Goal: Task Accomplishment & Management: Use online tool/utility

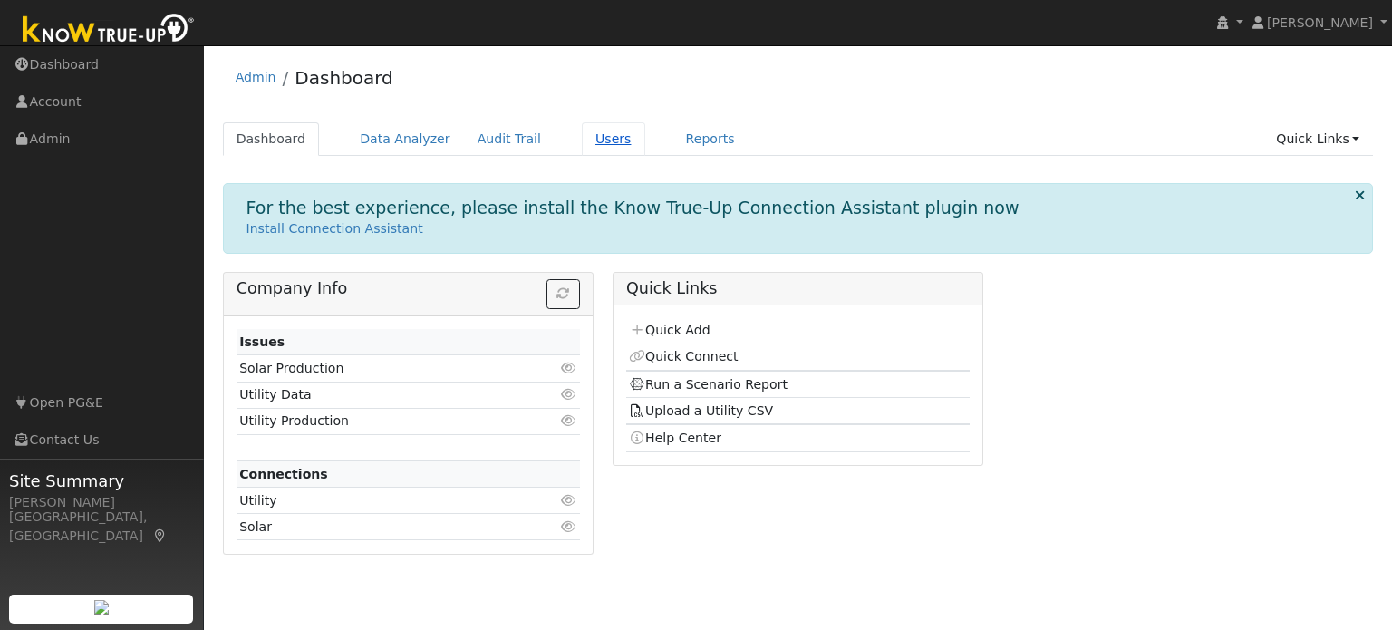
click at [583, 143] on link "Users" at bounding box center [613, 139] width 63 height 34
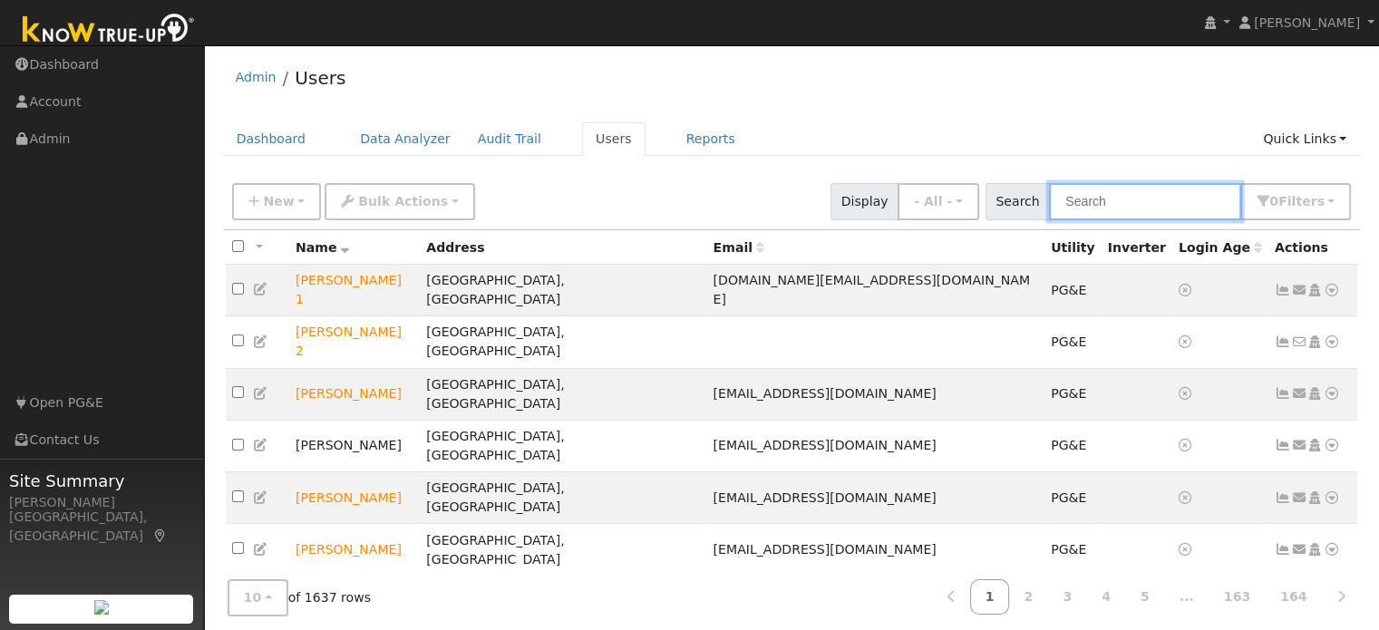
click at [1106, 198] on input "text" at bounding box center [1145, 201] width 192 height 37
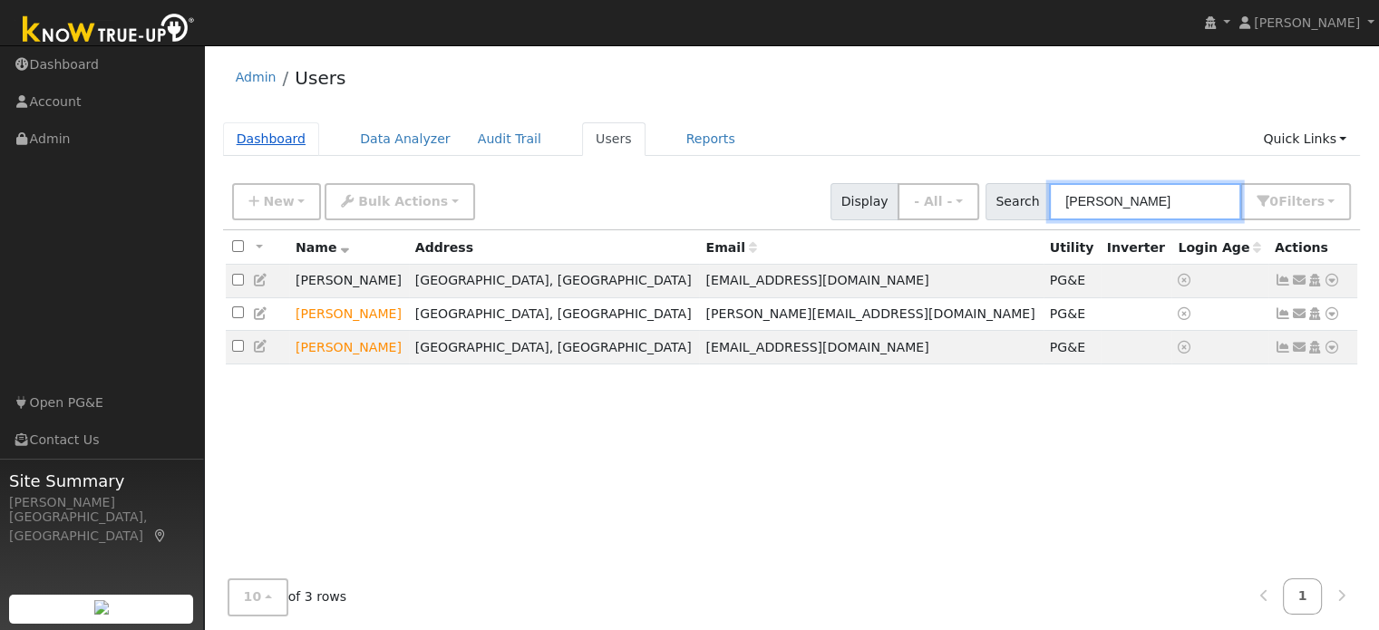
type input "howard"
click at [274, 140] on link "Dashboard" at bounding box center [271, 139] width 97 height 34
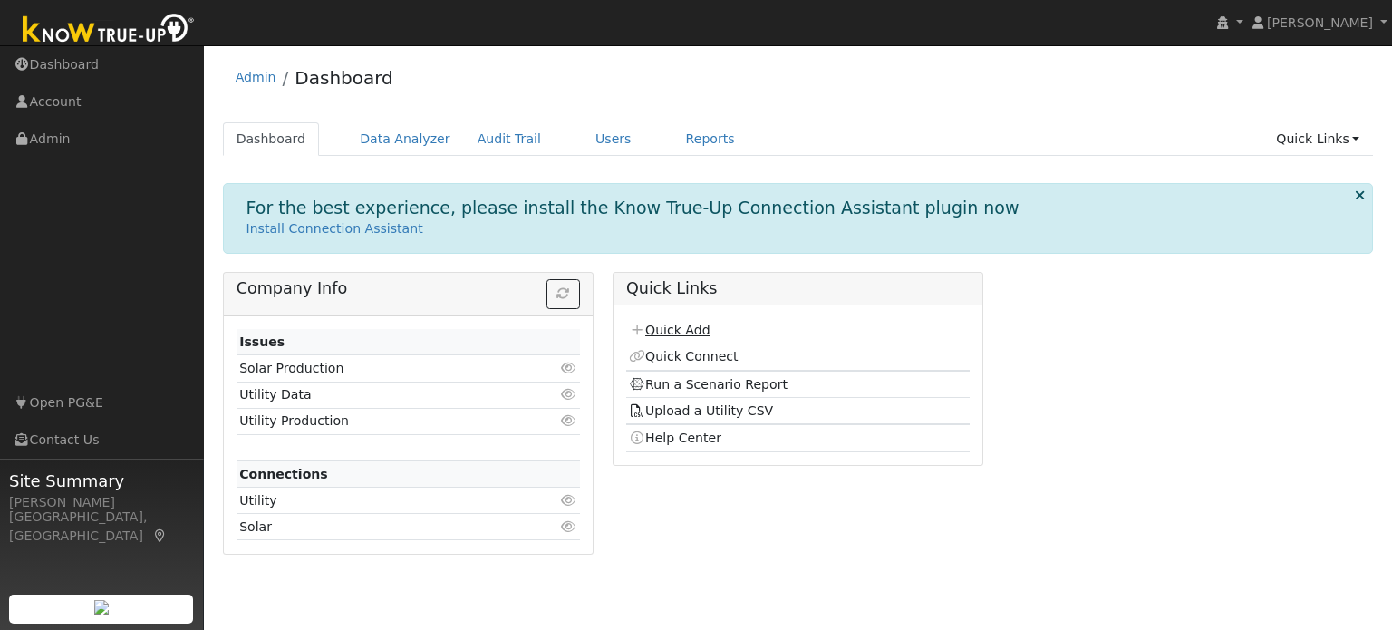
click at [681, 331] on link "Quick Add" at bounding box center [669, 330] width 81 height 15
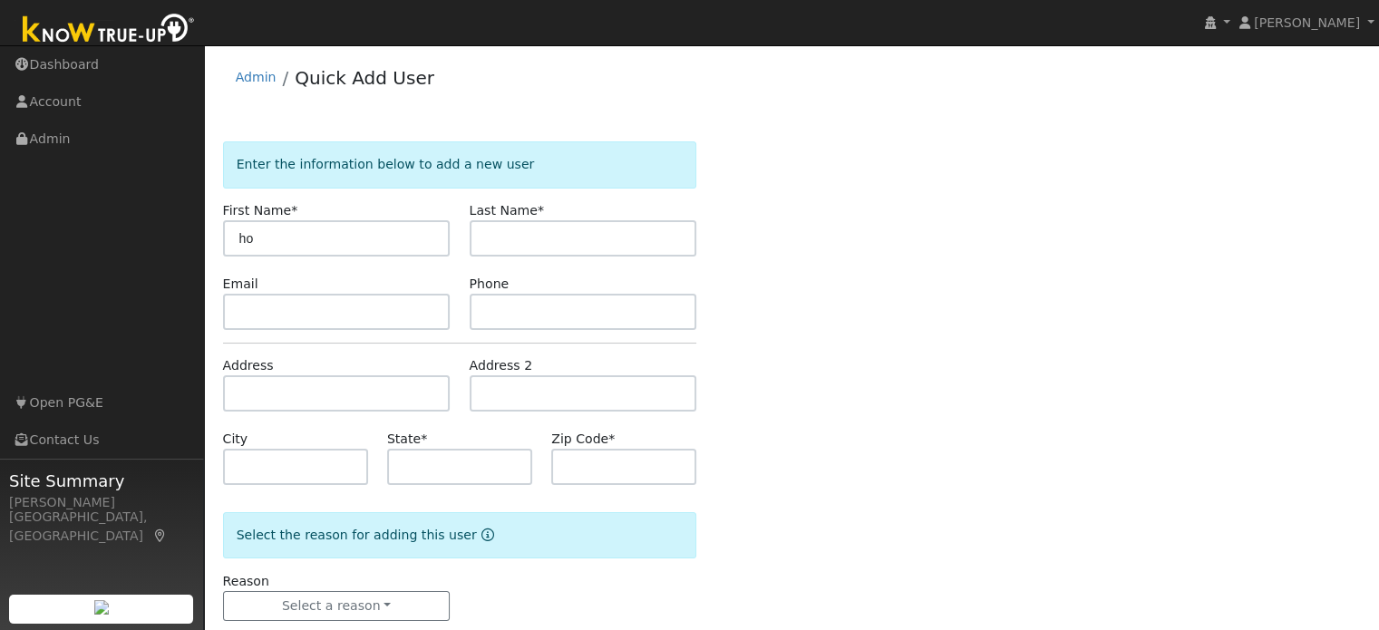
type input "h"
type input "Howard"
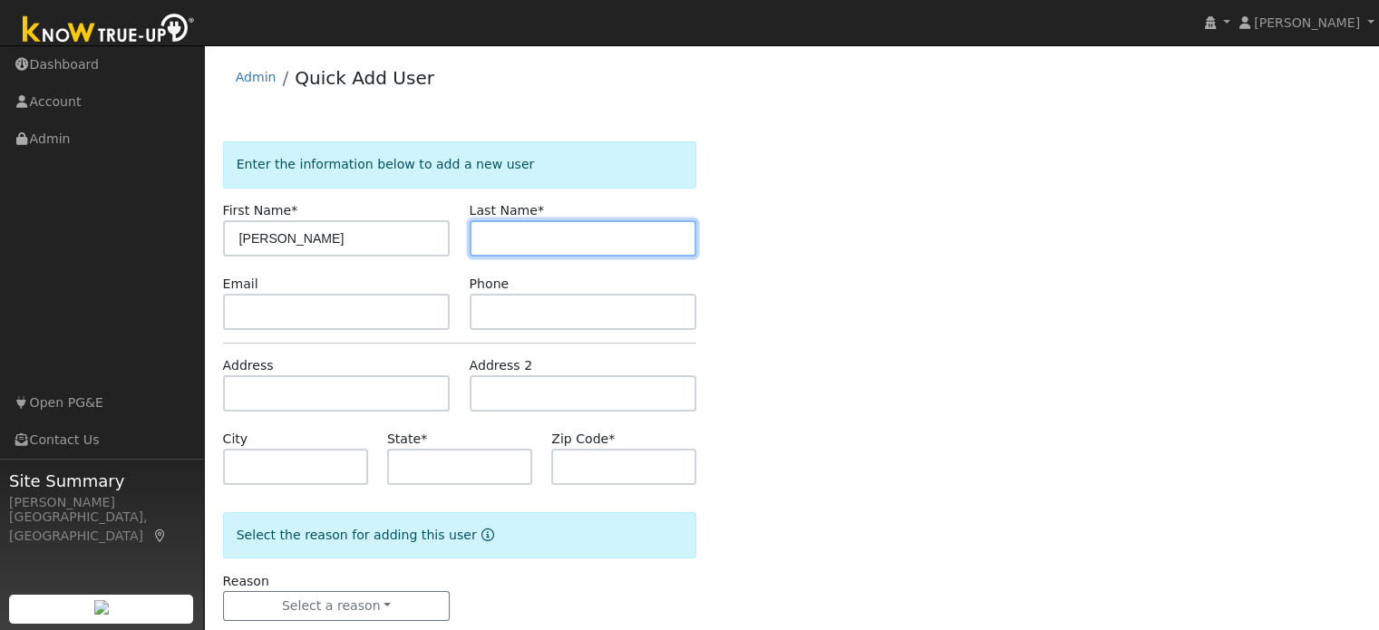
click at [499, 238] on input "text" at bounding box center [582, 238] width 227 height 36
type input "Zamore"
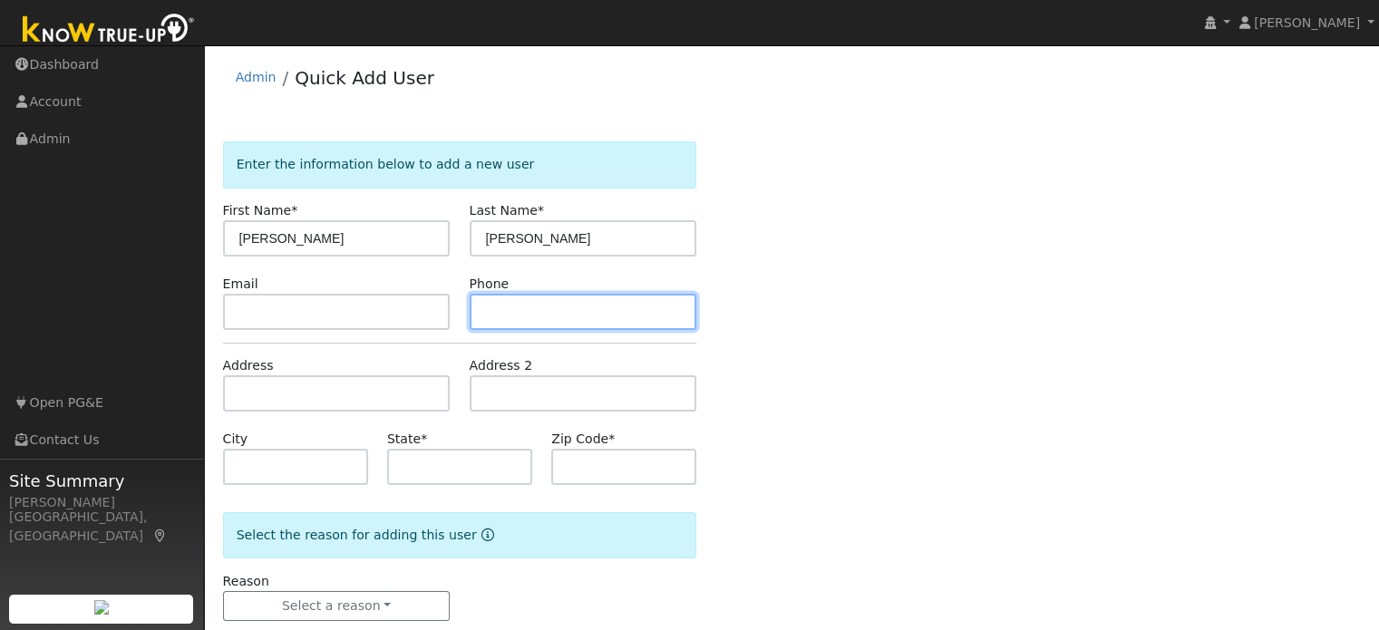
click at [509, 300] on input "text" at bounding box center [582, 312] width 227 height 36
click at [569, 306] on input "text" at bounding box center [582, 312] width 227 height 36
paste input "(650) 339-0611"
type input "(650) 339-0611"
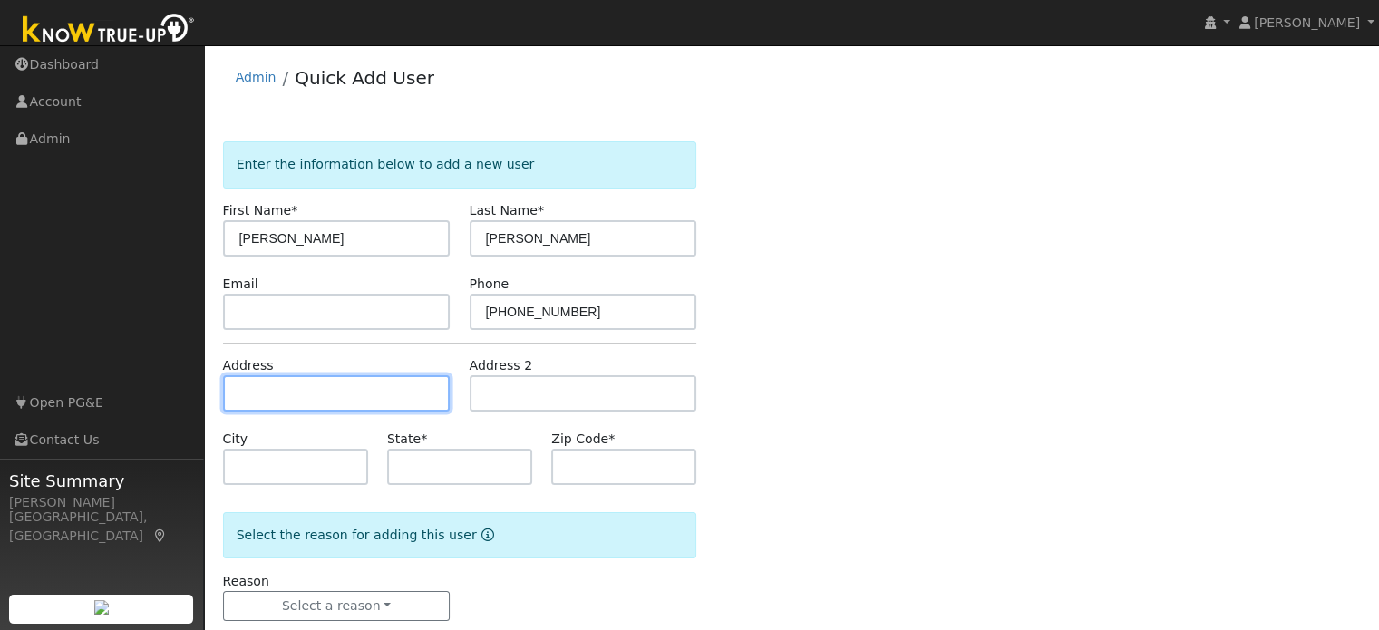
click at [382, 398] on input "text" at bounding box center [336, 393] width 227 height 36
paste input "6321 Bluebill Court"
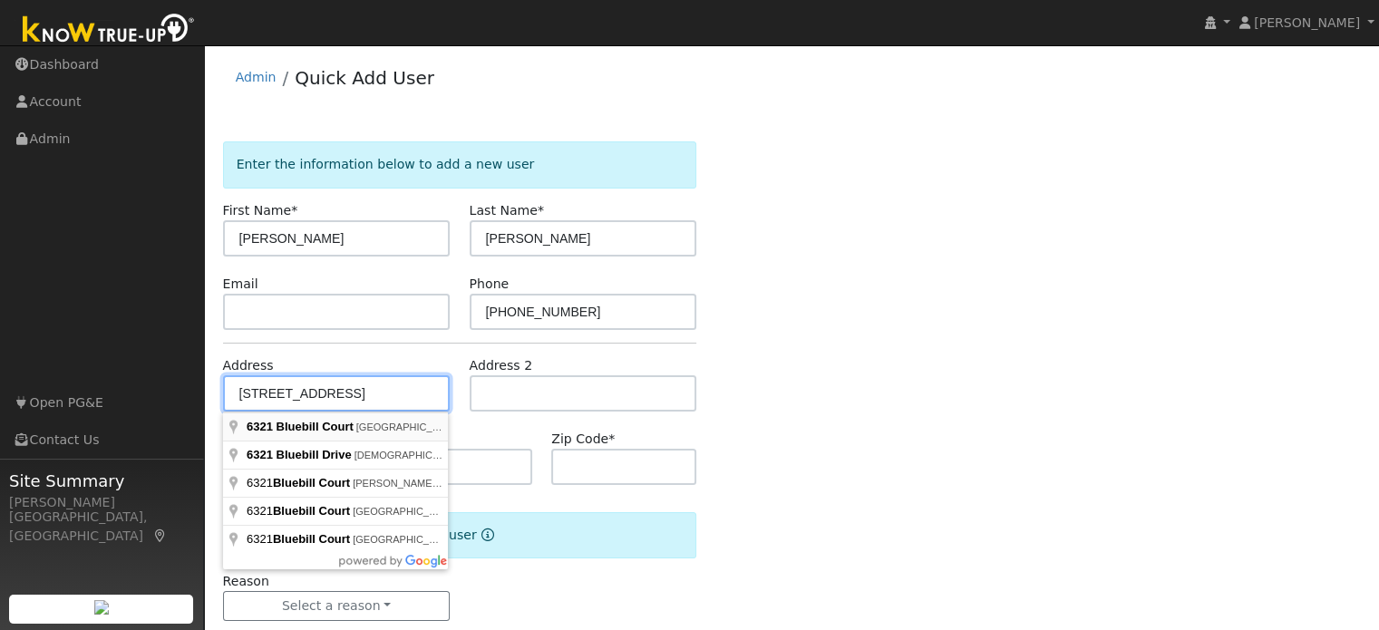
type input "6321 Bluebill Court"
type input "Rocklin"
type input "CA"
type input "95765"
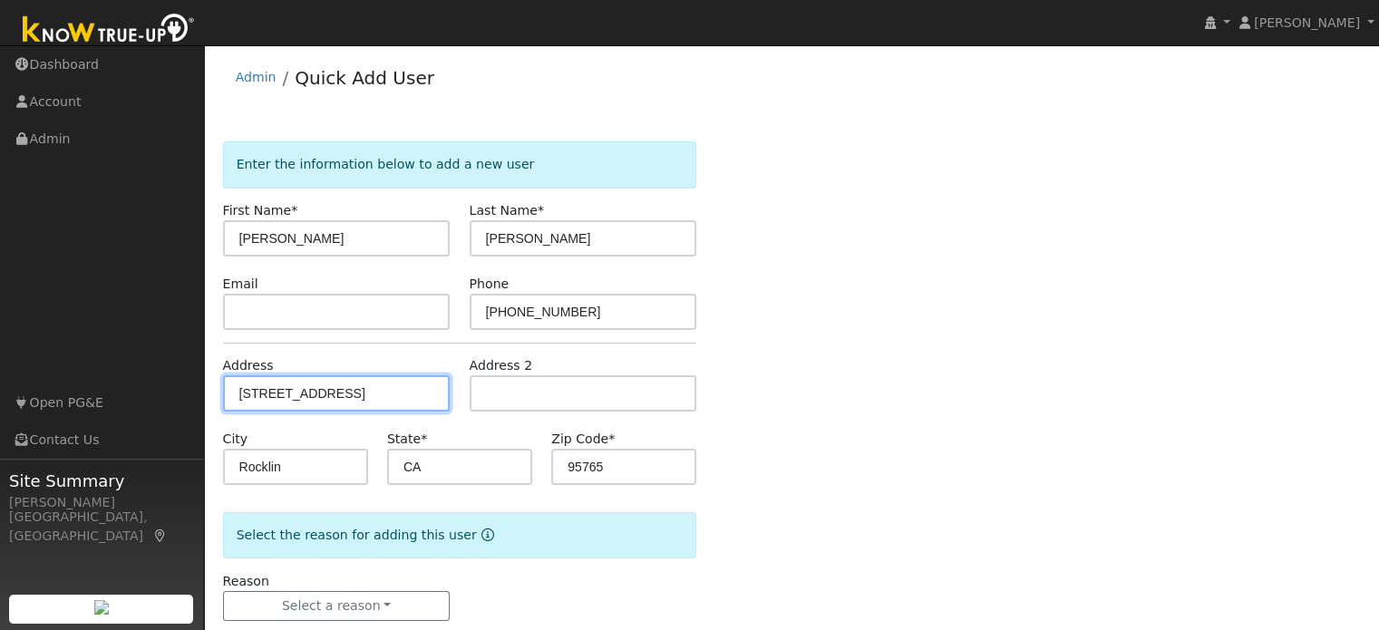
scroll to position [35, 0]
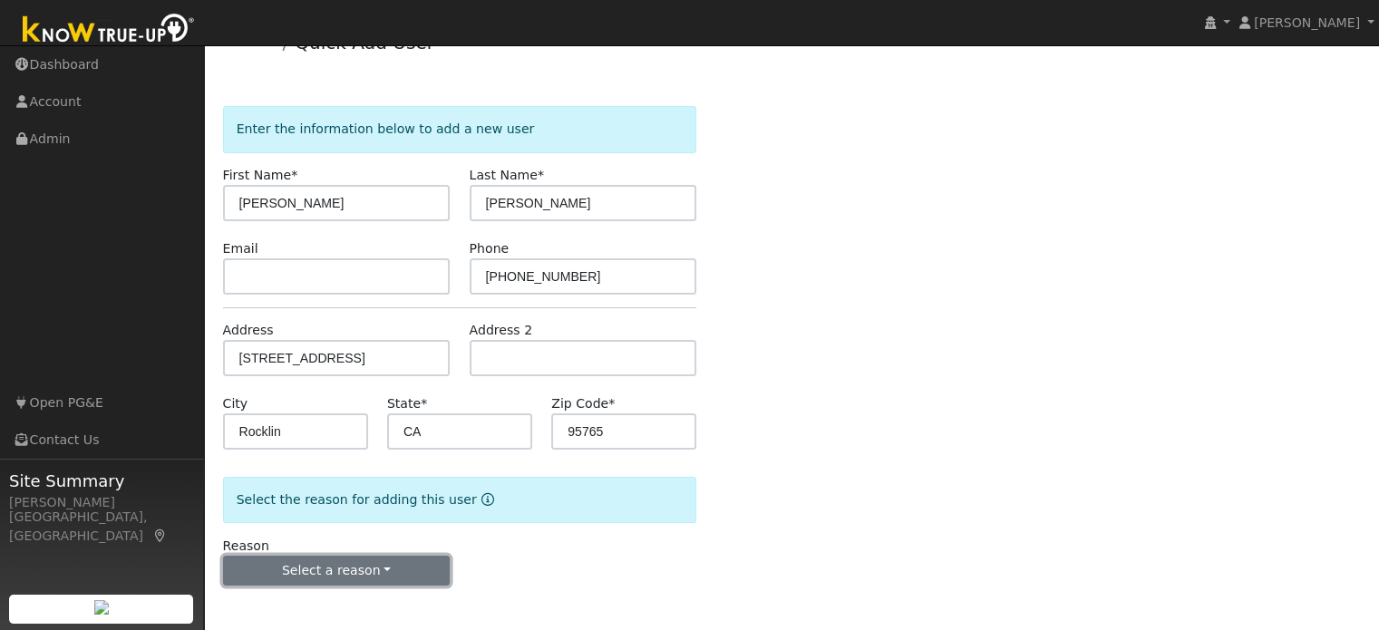
click at [366, 569] on button "Select a reason" at bounding box center [336, 571] width 227 height 31
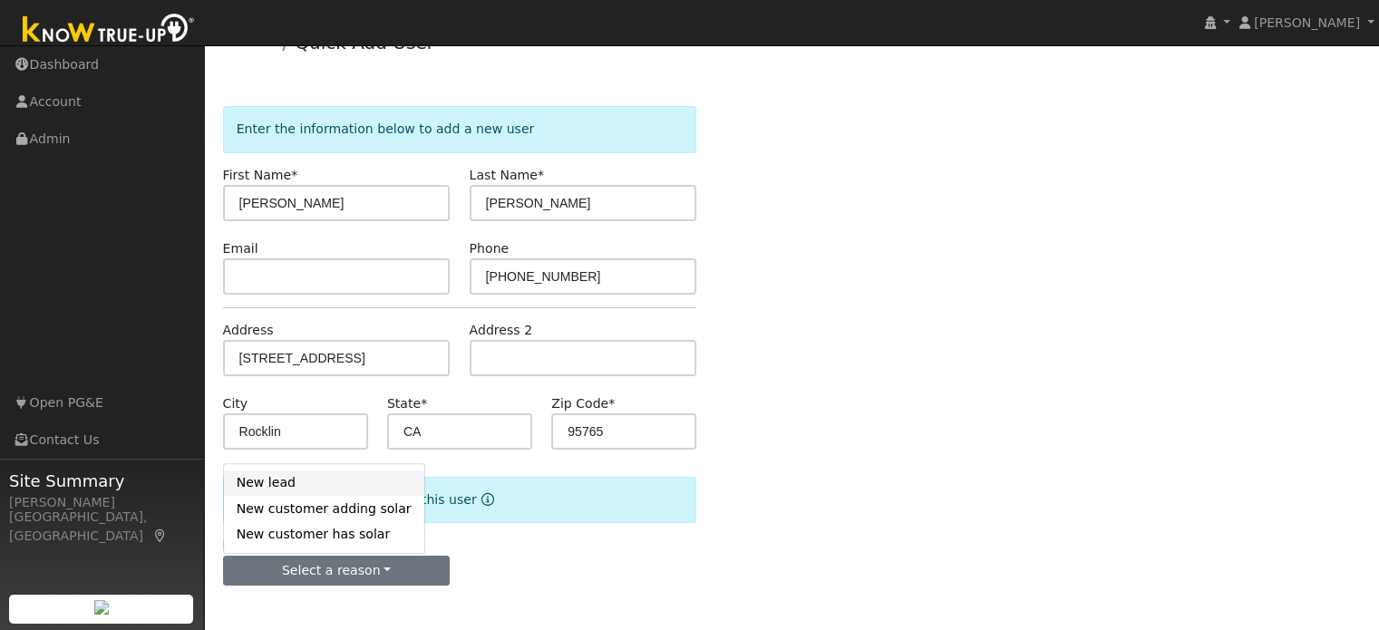
click at [280, 479] on link "New lead" at bounding box center [324, 482] width 200 height 25
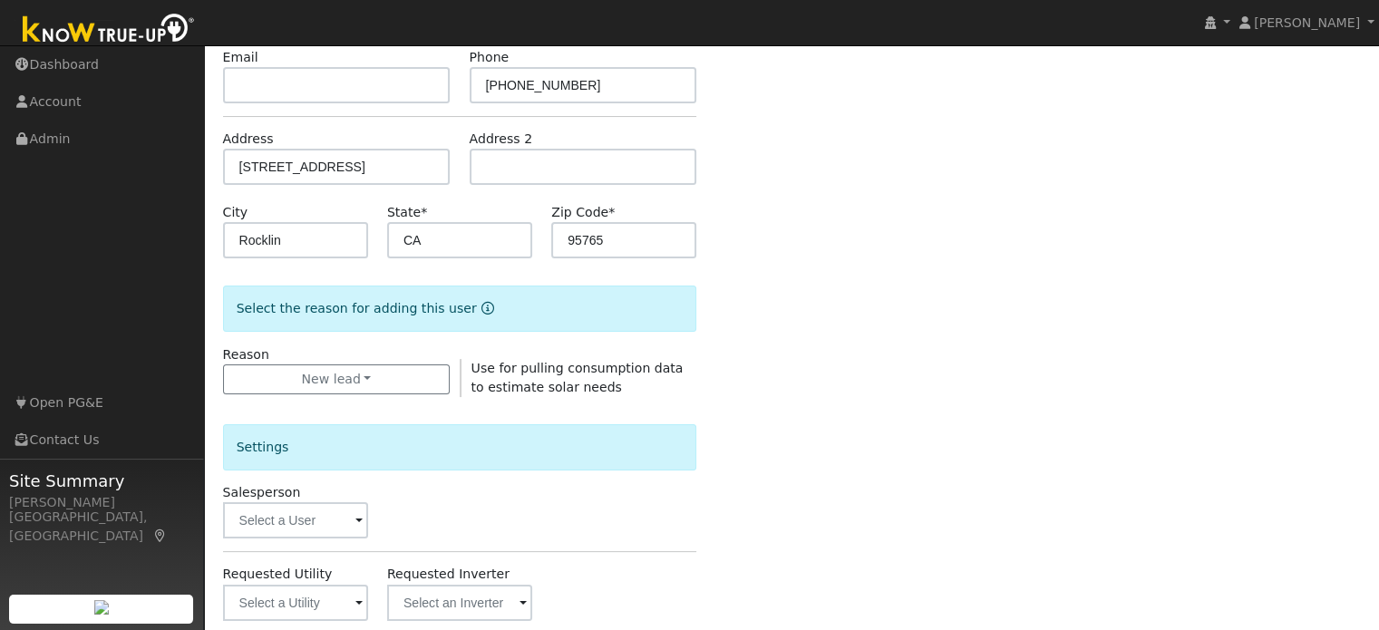
scroll to position [229, 0]
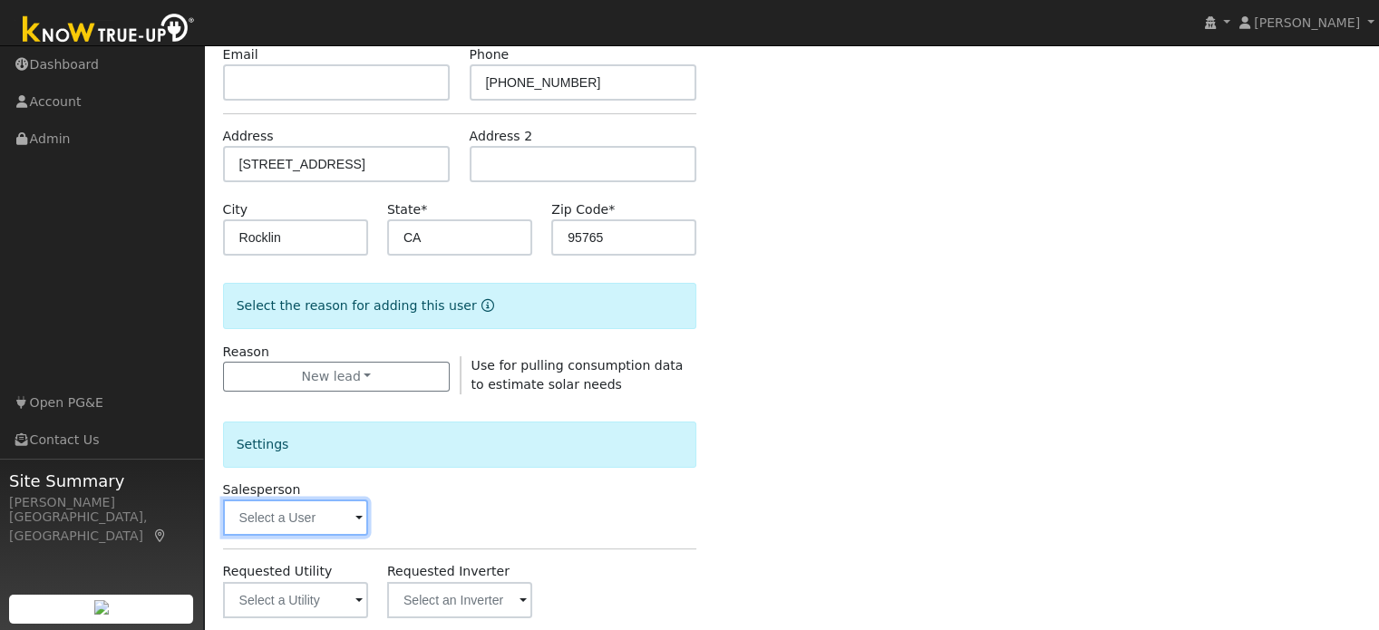
click at [319, 521] on input "text" at bounding box center [295, 517] width 145 height 36
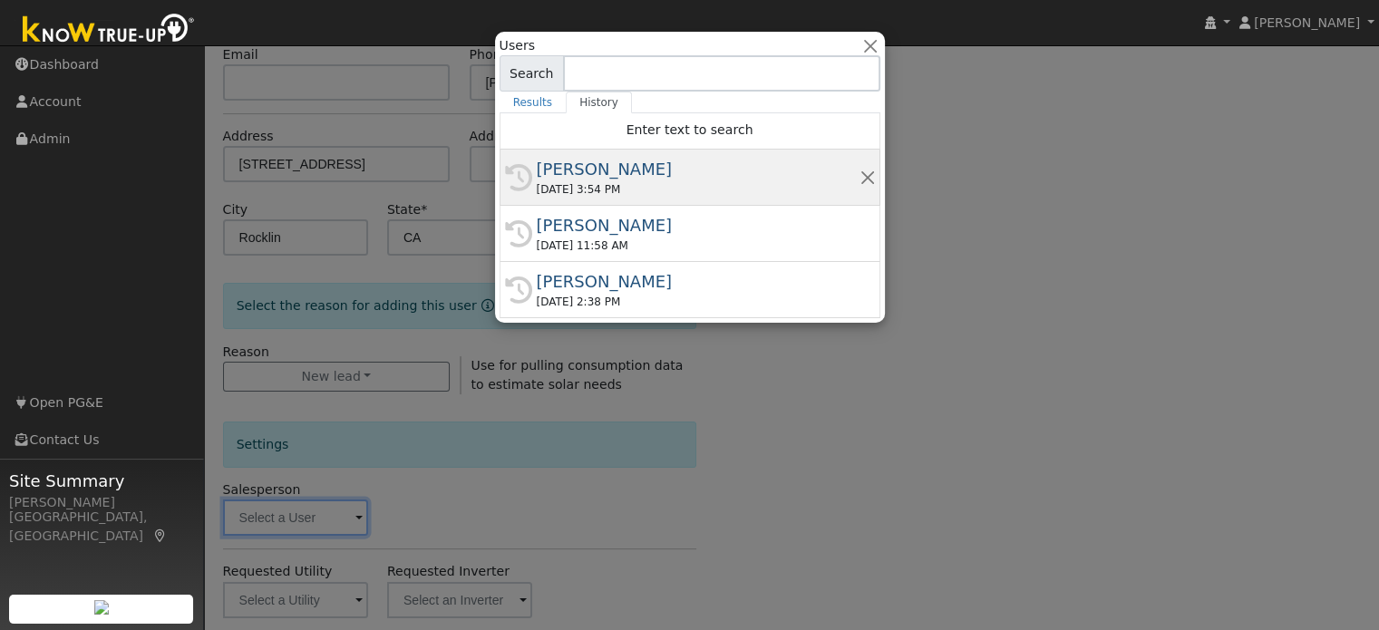
click at [609, 188] on div "09/05/2025 3:54 PM" at bounding box center [698, 189] width 323 height 16
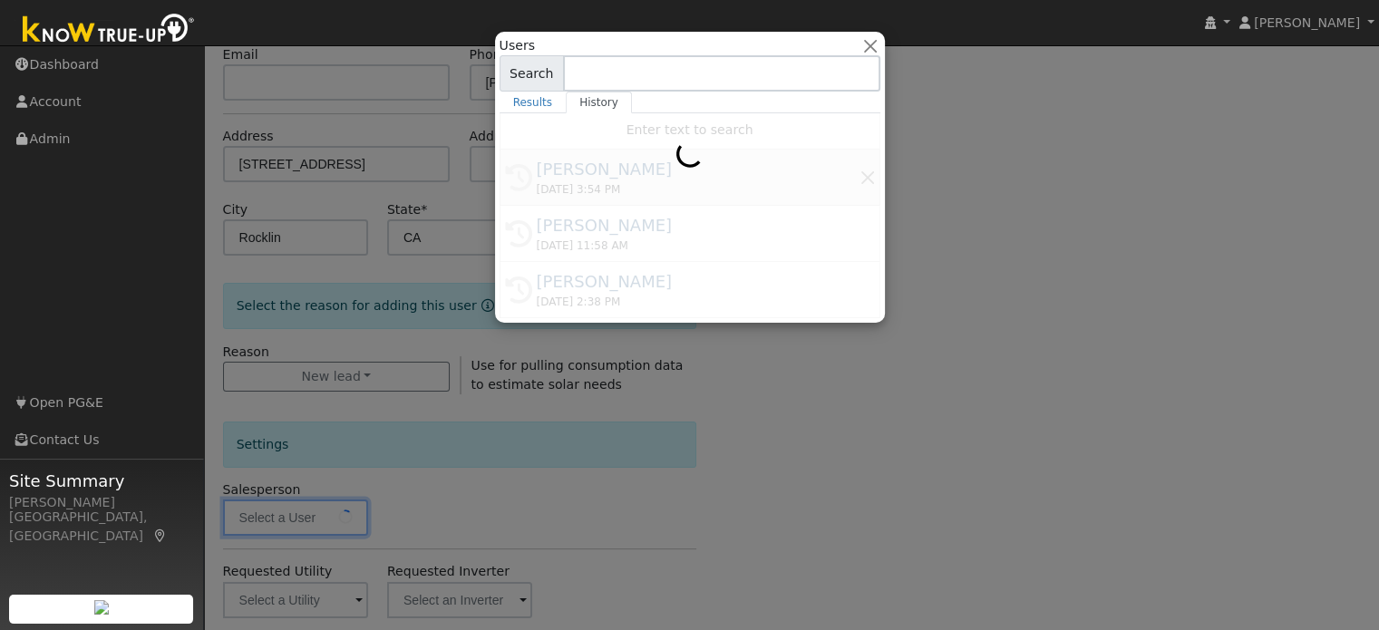
type input "[PERSON_NAME]"
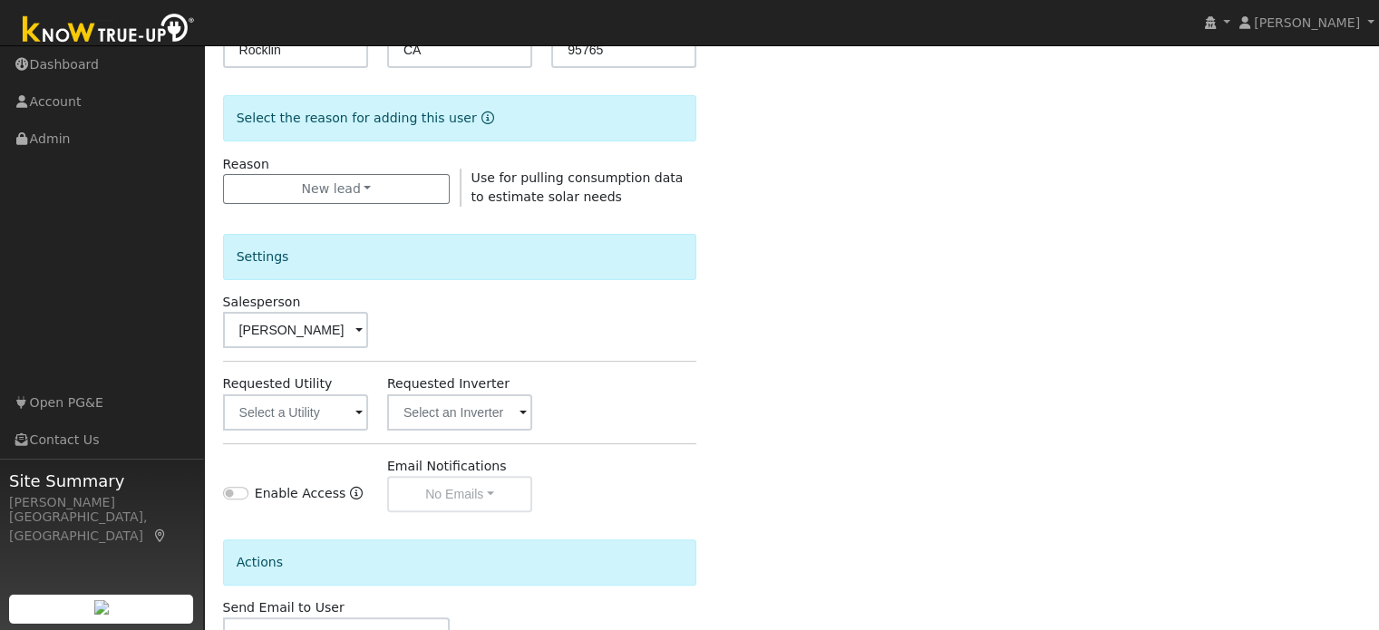
scroll to position [421, 0]
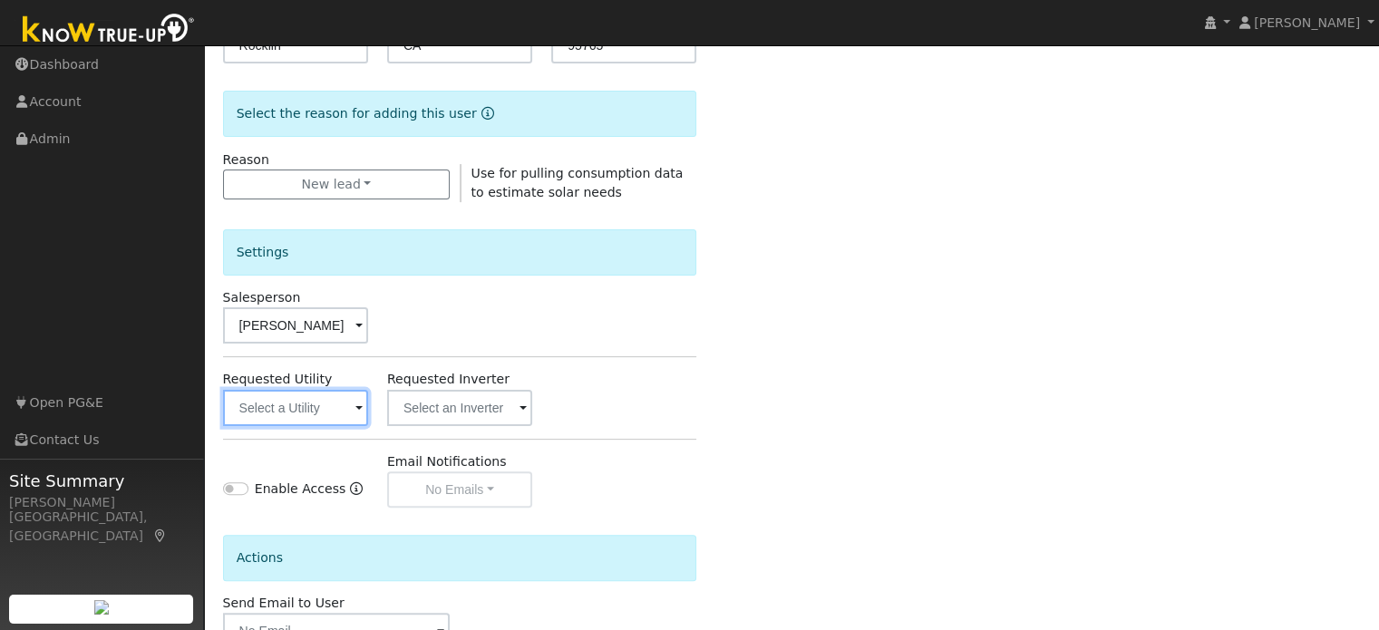
click at [310, 405] on input "text" at bounding box center [295, 408] width 145 height 36
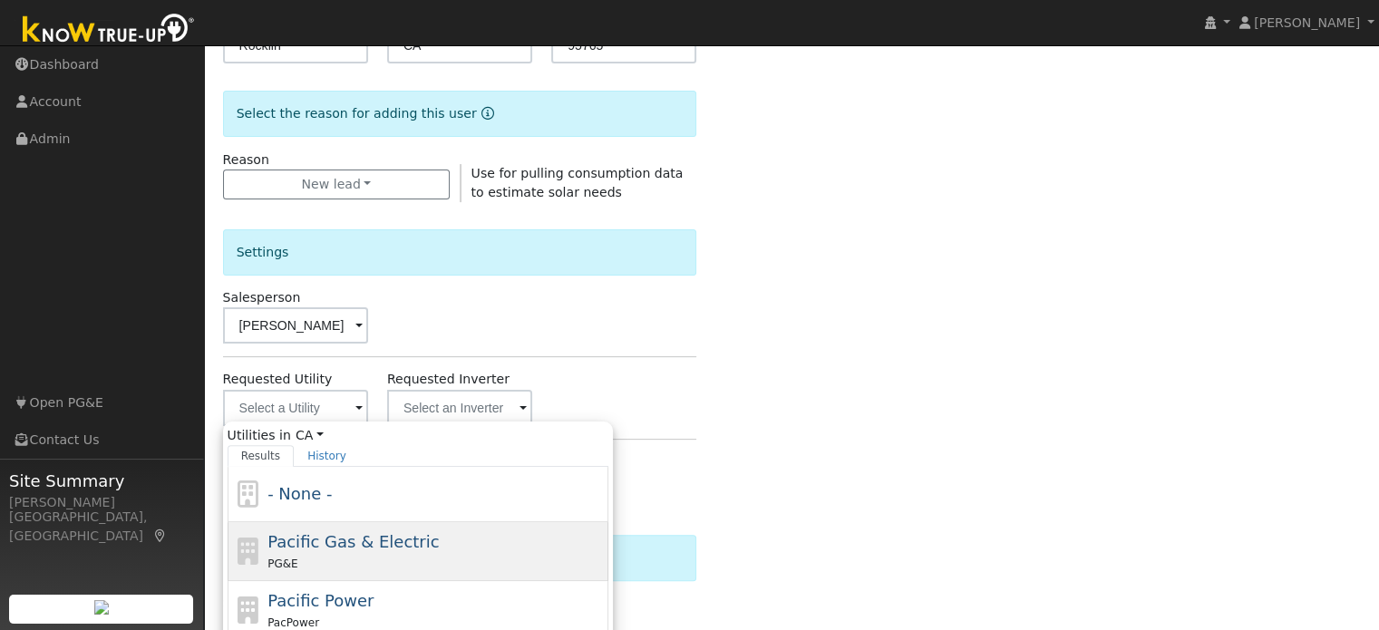
click at [324, 547] on span "Pacific Gas & Electric" at bounding box center [352, 541] width 171 height 19
type input "Pacific Gas & Electric"
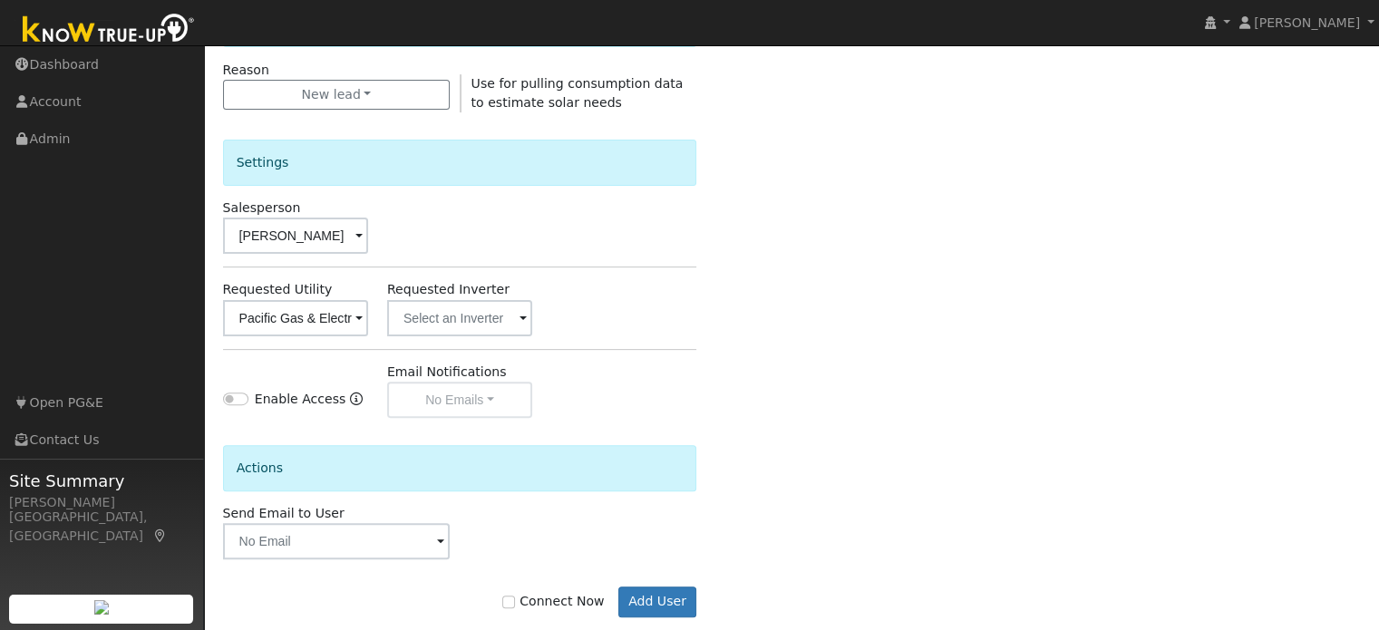
scroll to position [541, 0]
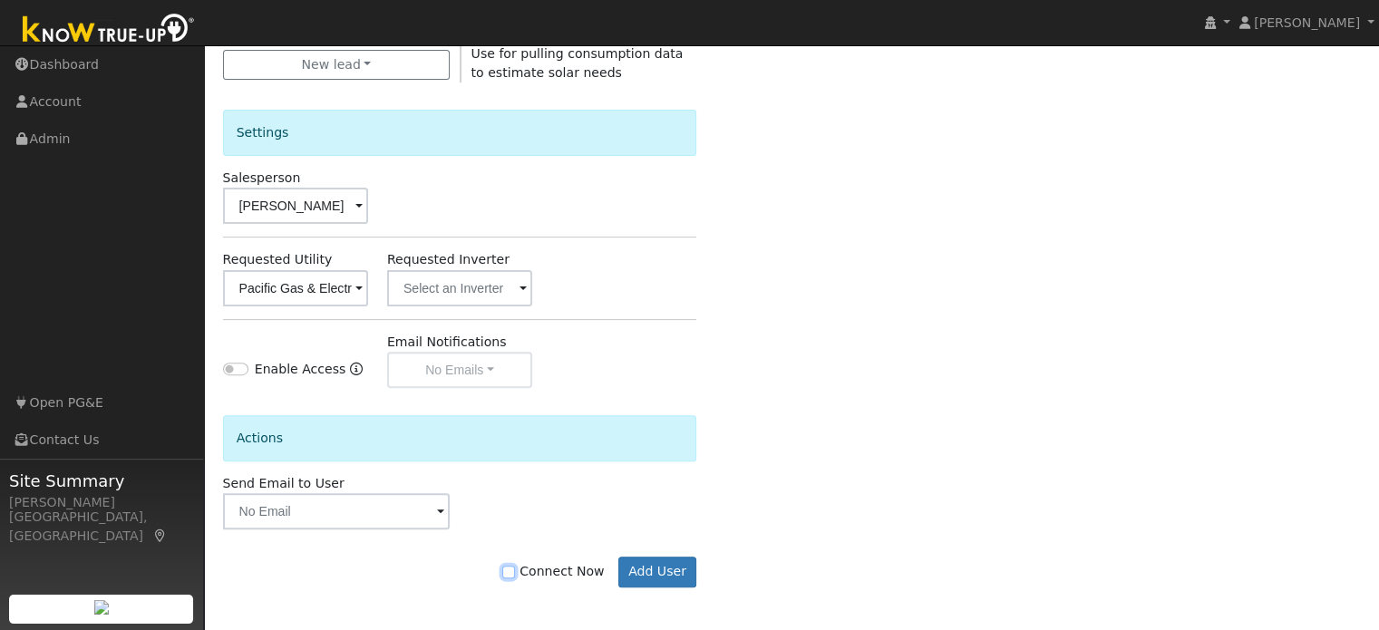
click at [515, 573] on input "Connect Now" at bounding box center [508, 572] width 13 height 13
checkbox input "true"
click at [649, 571] on button "Add User" at bounding box center [657, 572] width 79 height 31
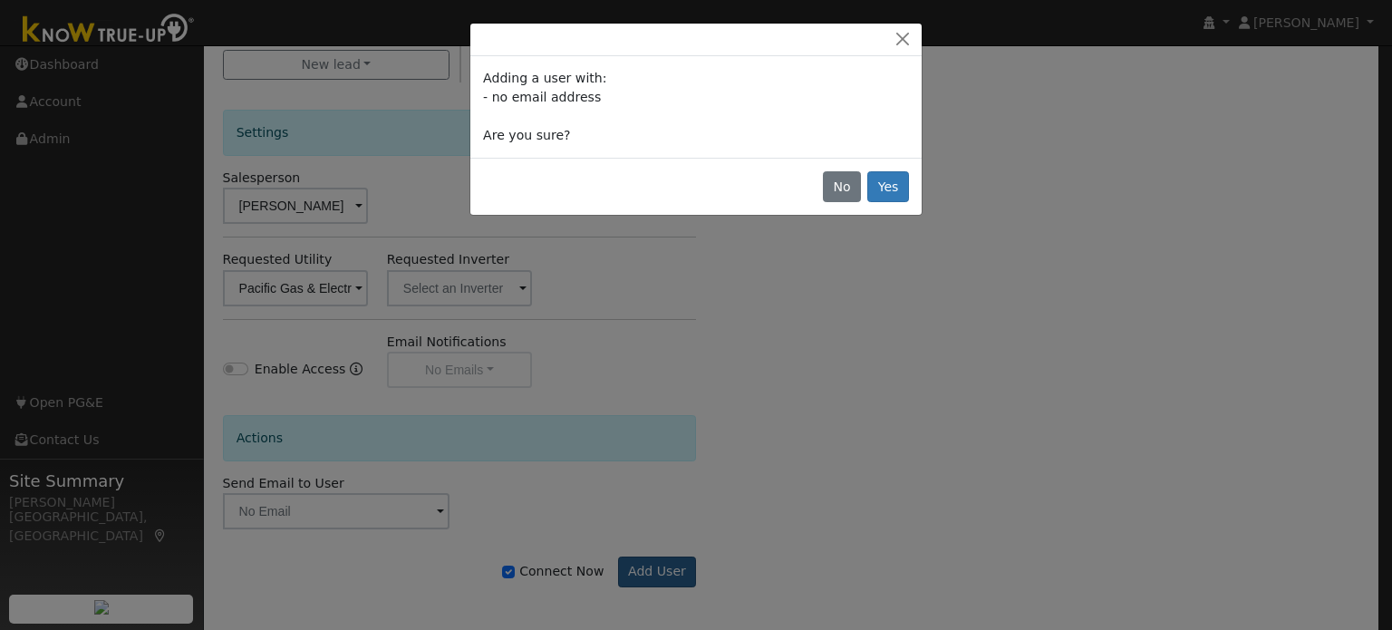
click at [649, 571] on div "Adding a user with: - no email address Are you sure? No Yes" at bounding box center [696, 315] width 1392 height 630
click at [909, 183] on div "No Yes" at bounding box center [695, 186] width 451 height 57
click at [897, 184] on button "Yes" at bounding box center [888, 186] width 42 height 31
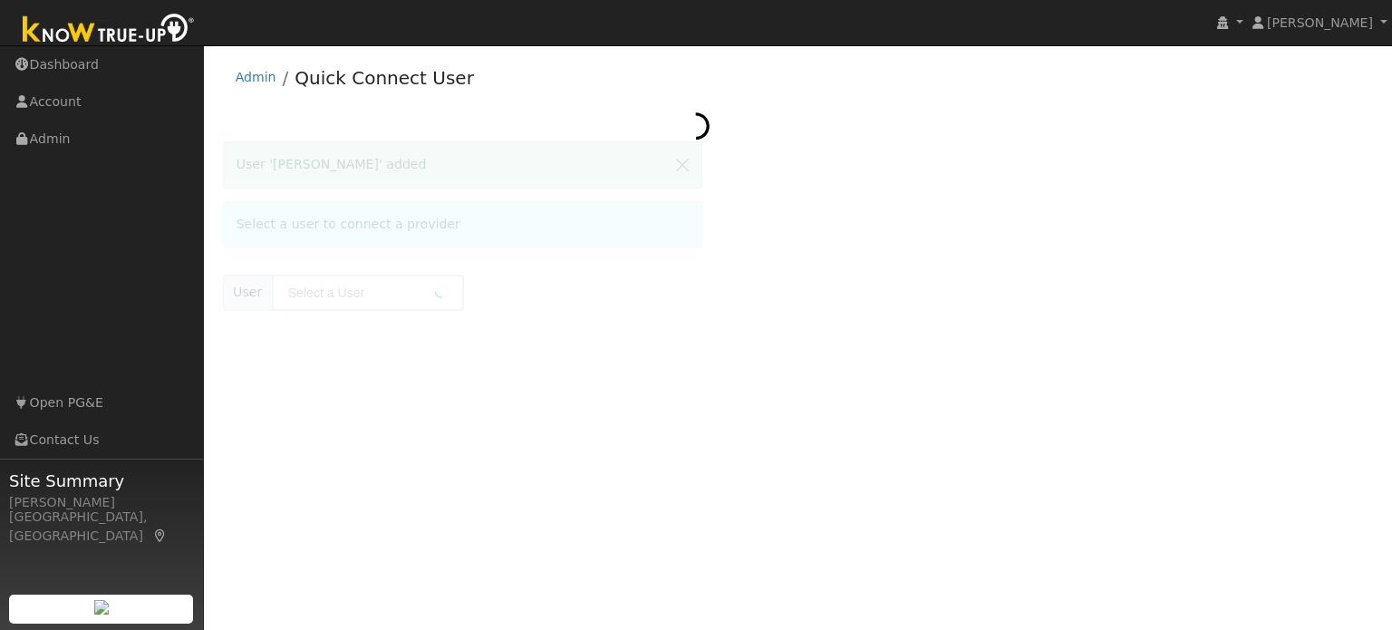
type input "Howard Zamore"
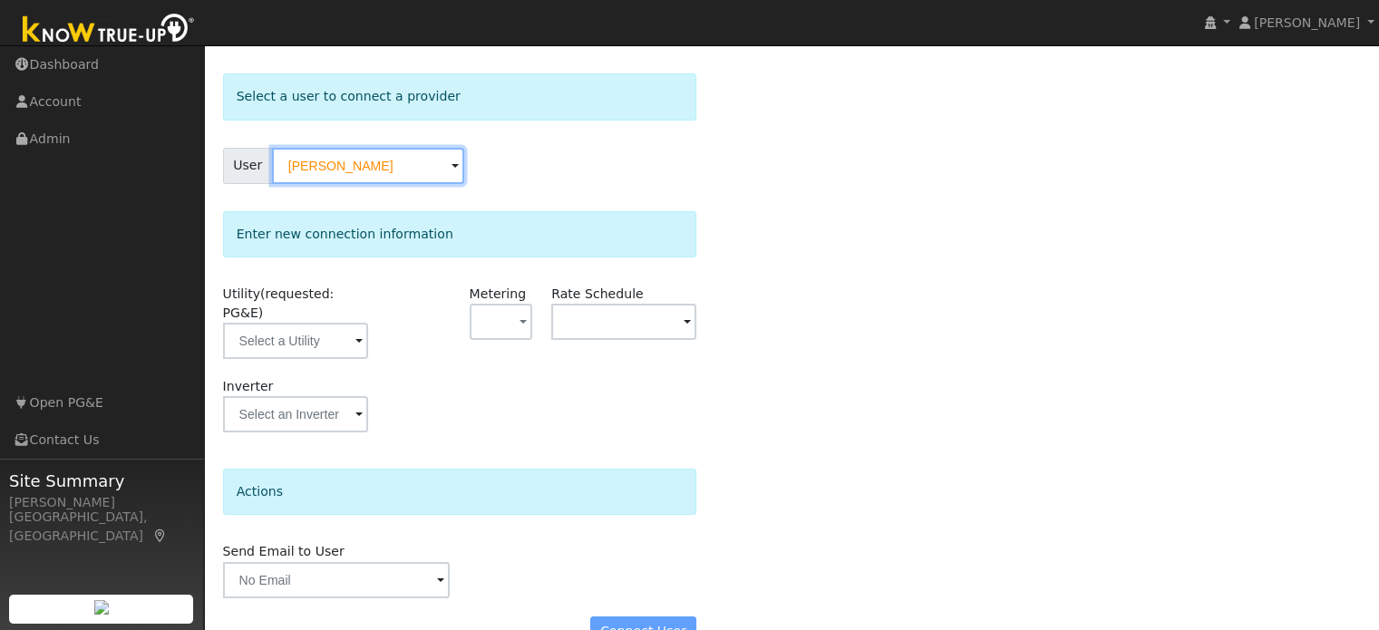
scroll to position [91, 0]
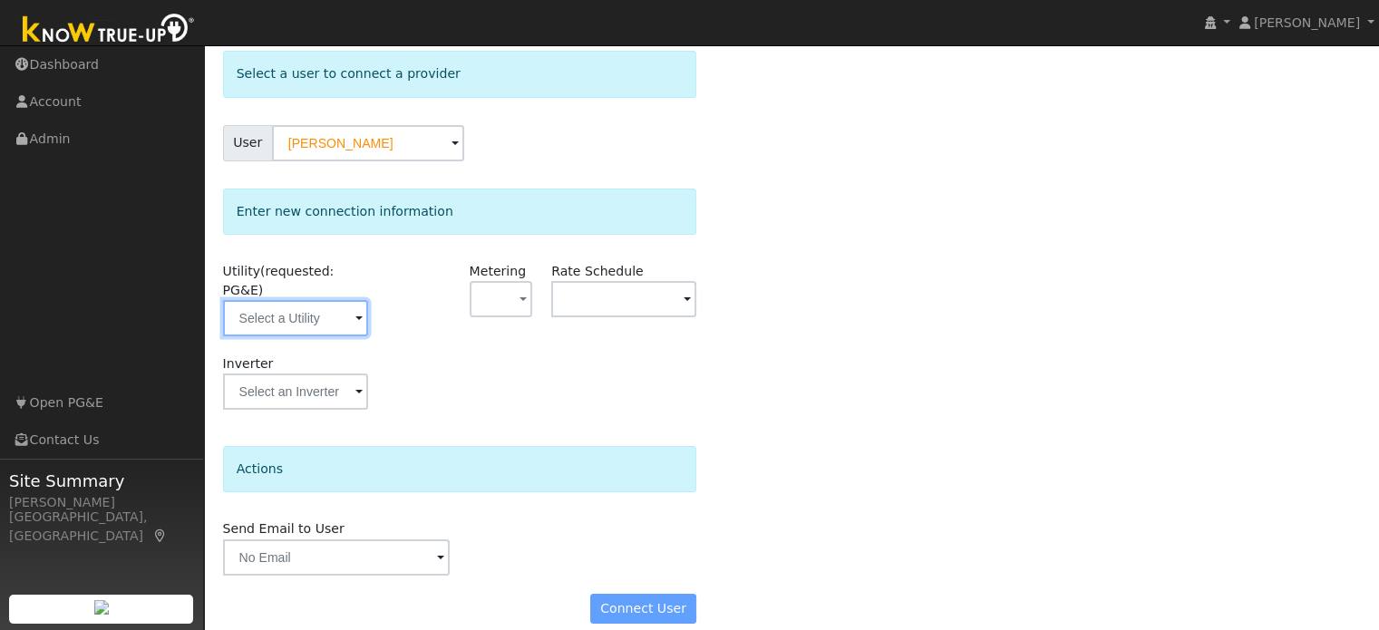
click at [292, 300] on input "text" at bounding box center [295, 318] width 145 height 36
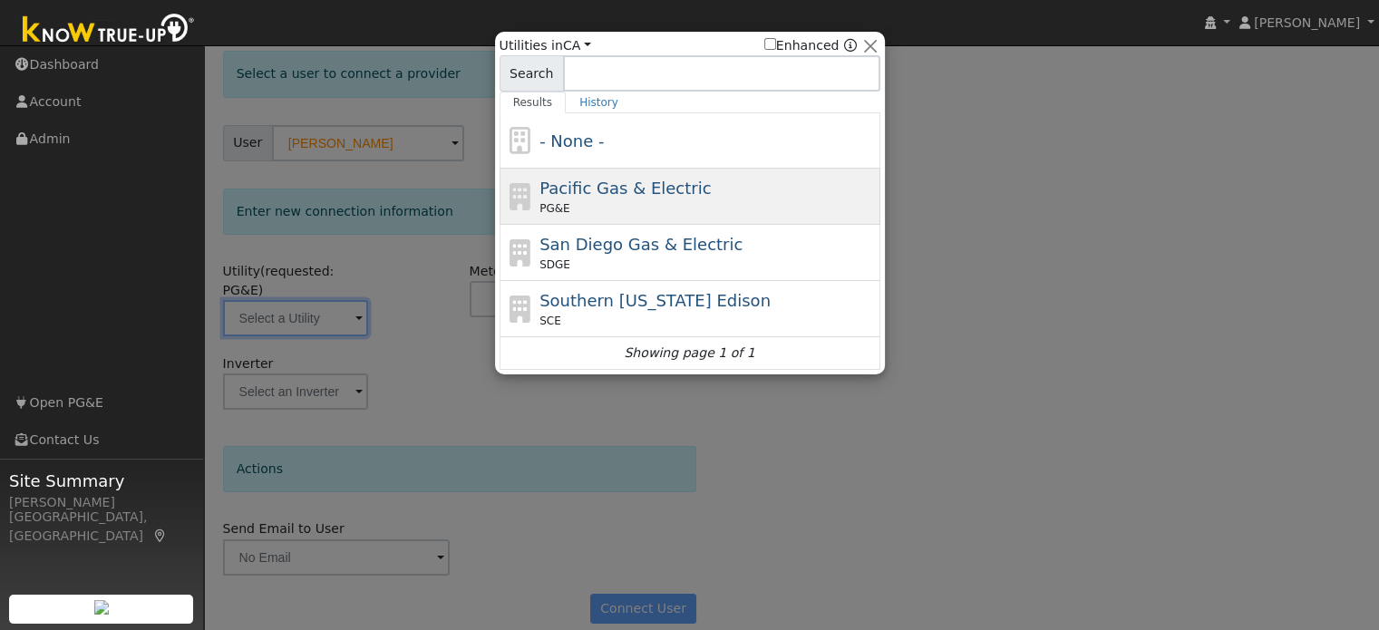
click at [651, 196] on span "Pacific Gas & Electric" at bounding box center [624, 188] width 171 height 19
type input "PG&E"
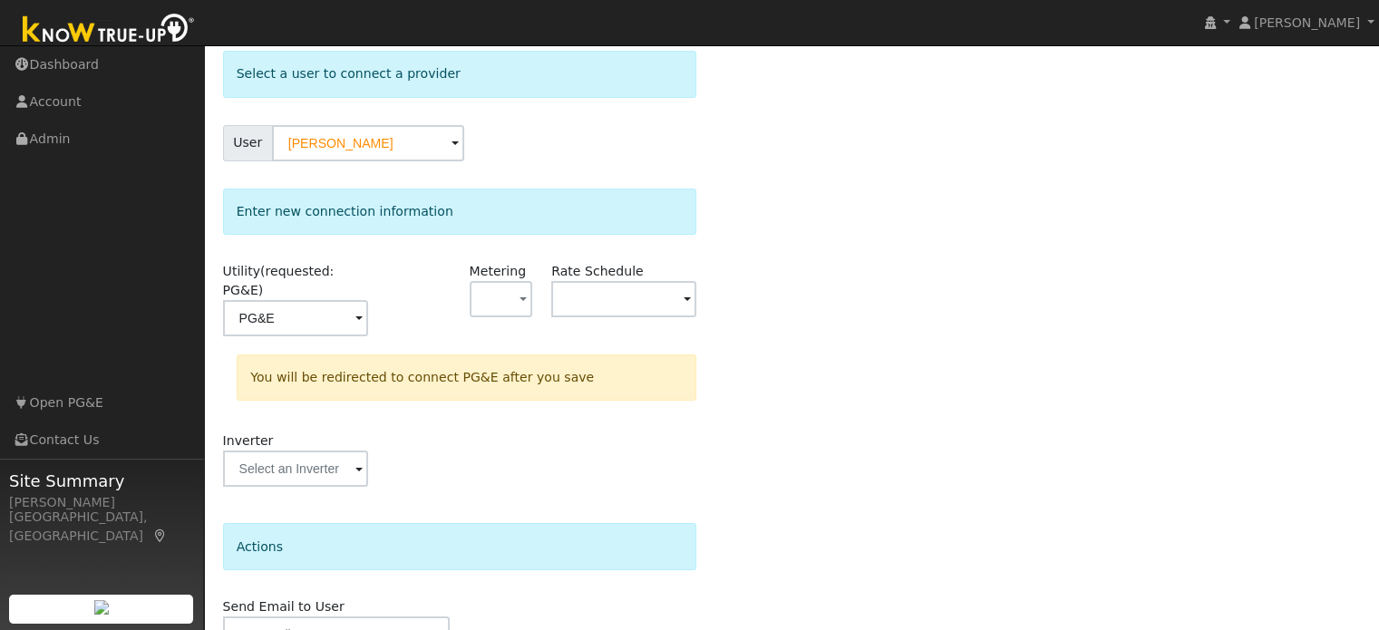
scroll to position [168, 0]
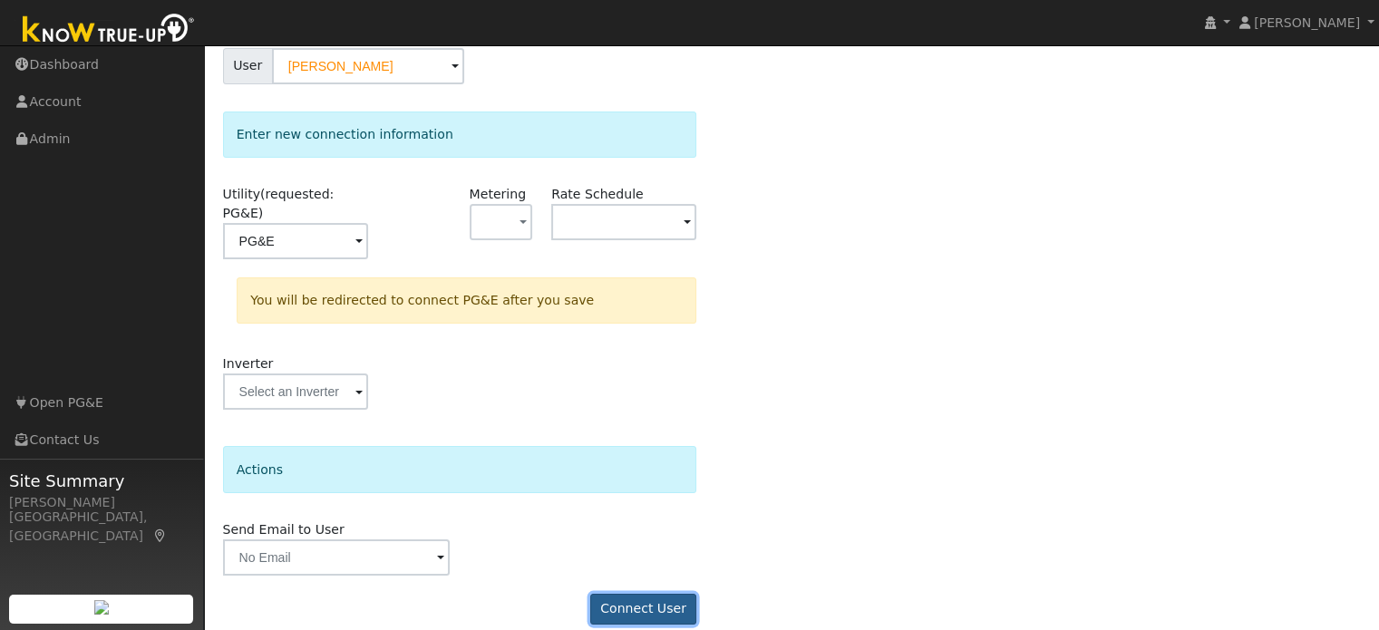
click at [626, 594] on button "Connect User" at bounding box center [643, 609] width 107 height 31
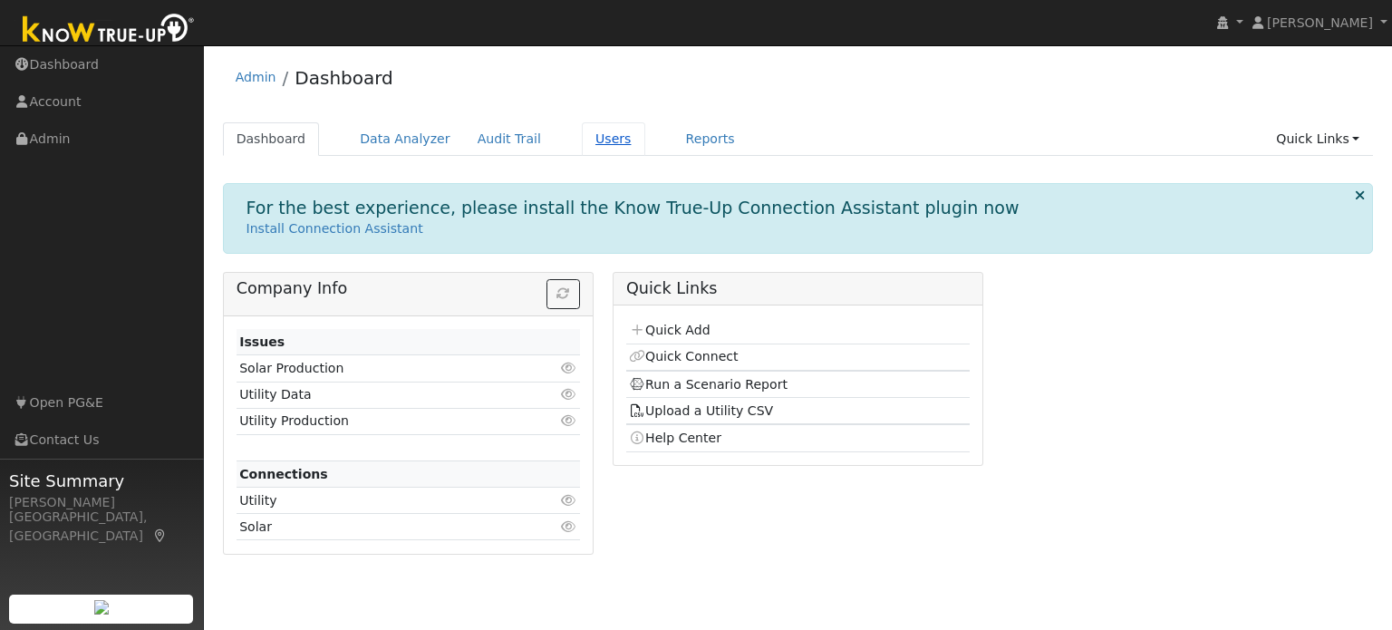
click at [582, 143] on link "Users" at bounding box center [613, 139] width 63 height 34
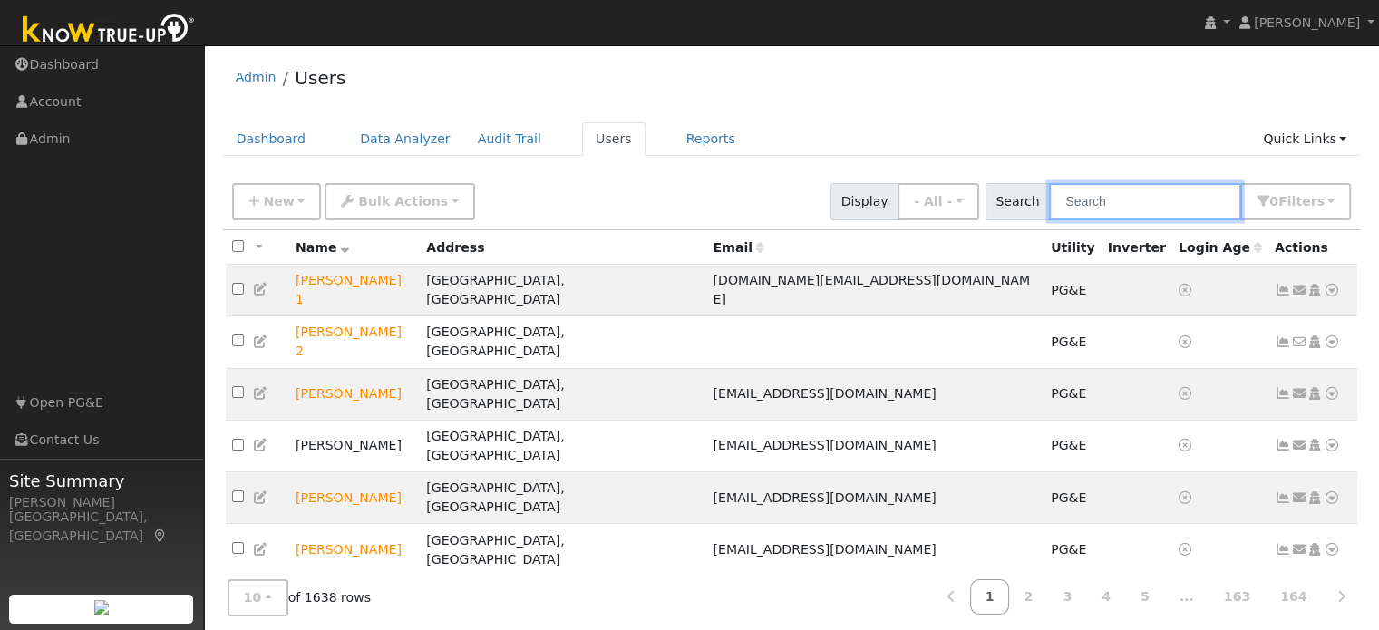
click at [1088, 202] on input "text" at bounding box center [1145, 201] width 192 height 37
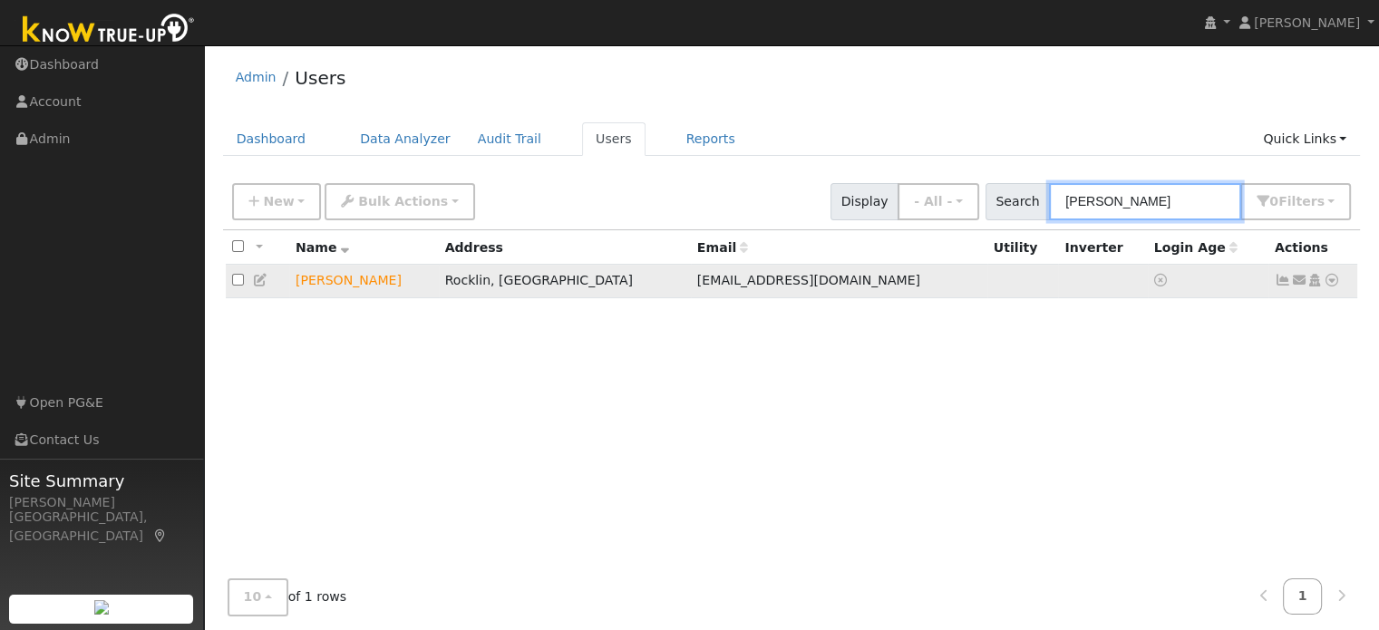
type input "jon f"
click at [1325, 282] on icon at bounding box center [1331, 280] width 16 height 13
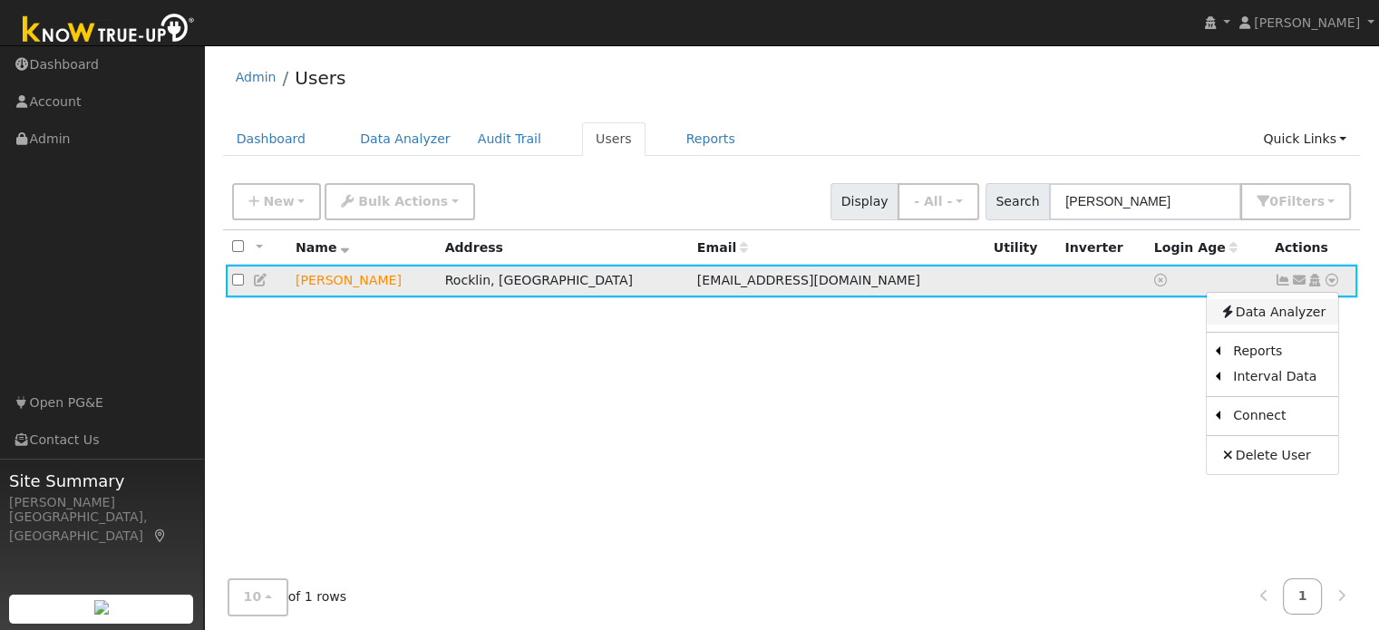
click at [1303, 313] on link "Data Analyzer" at bounding box center [1271, 311] width 131 height 25
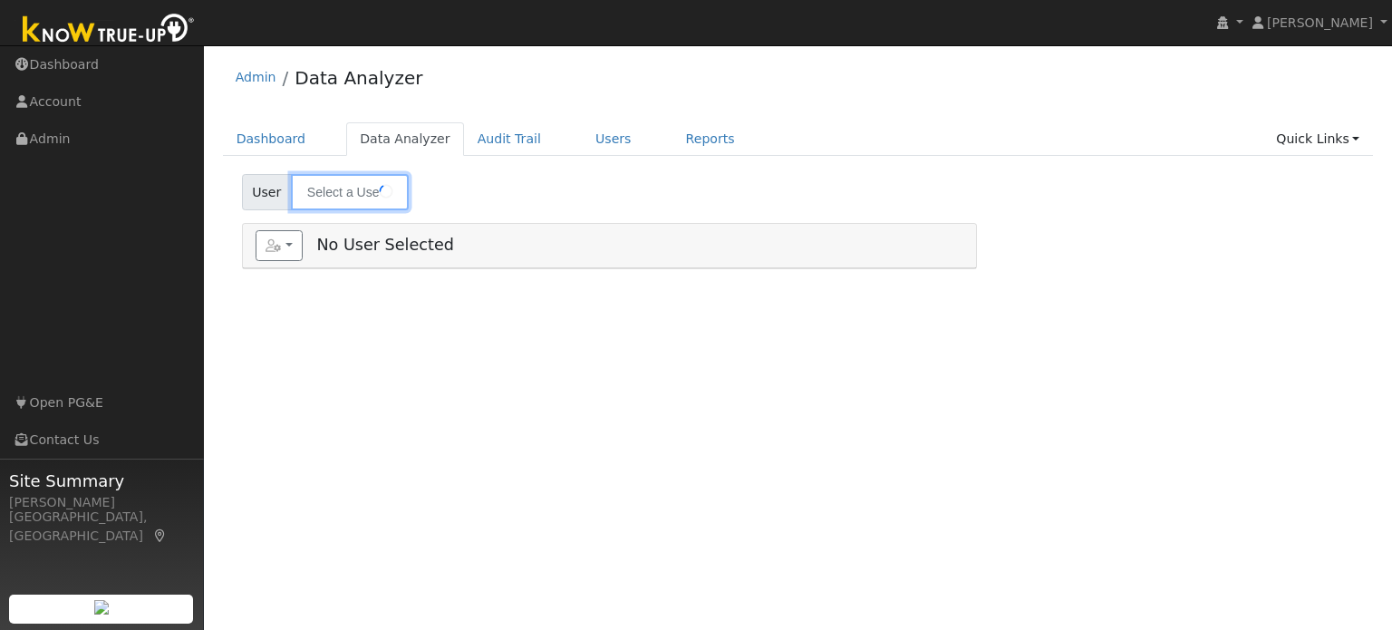
type input "[PERSON_NAME]"
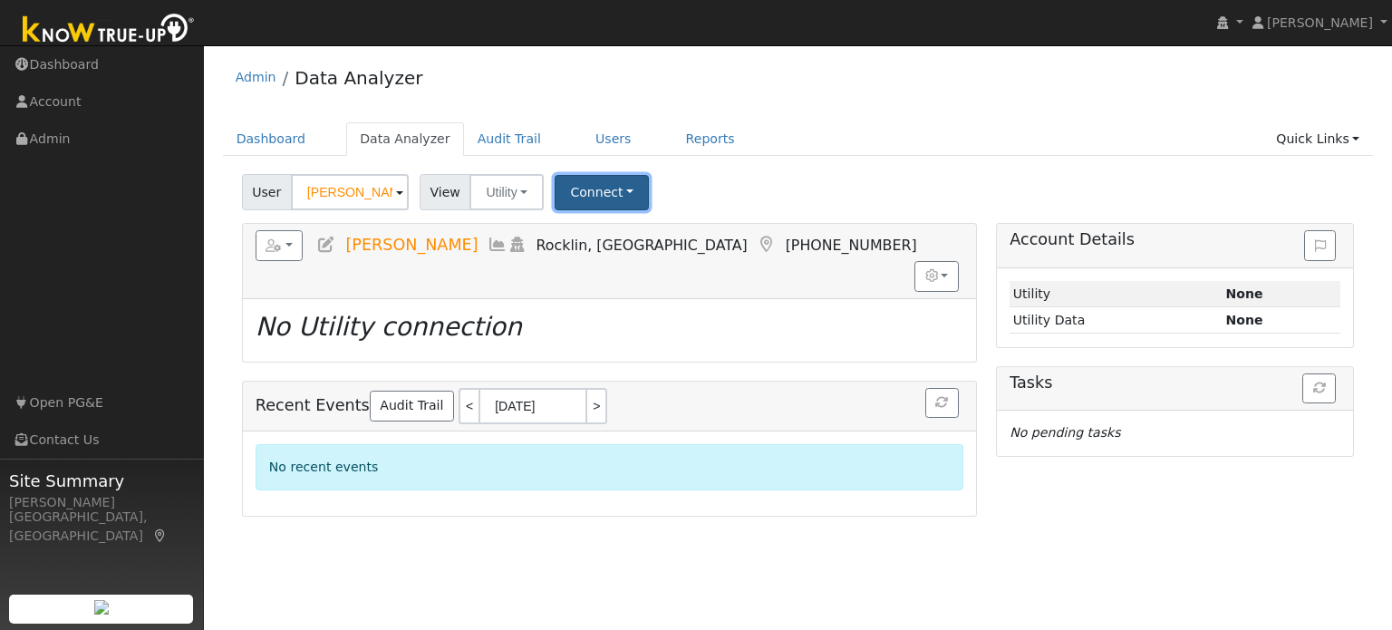
click at [591, 184] on button "Connect" at bounding box center [602, 192] width 94 height 35
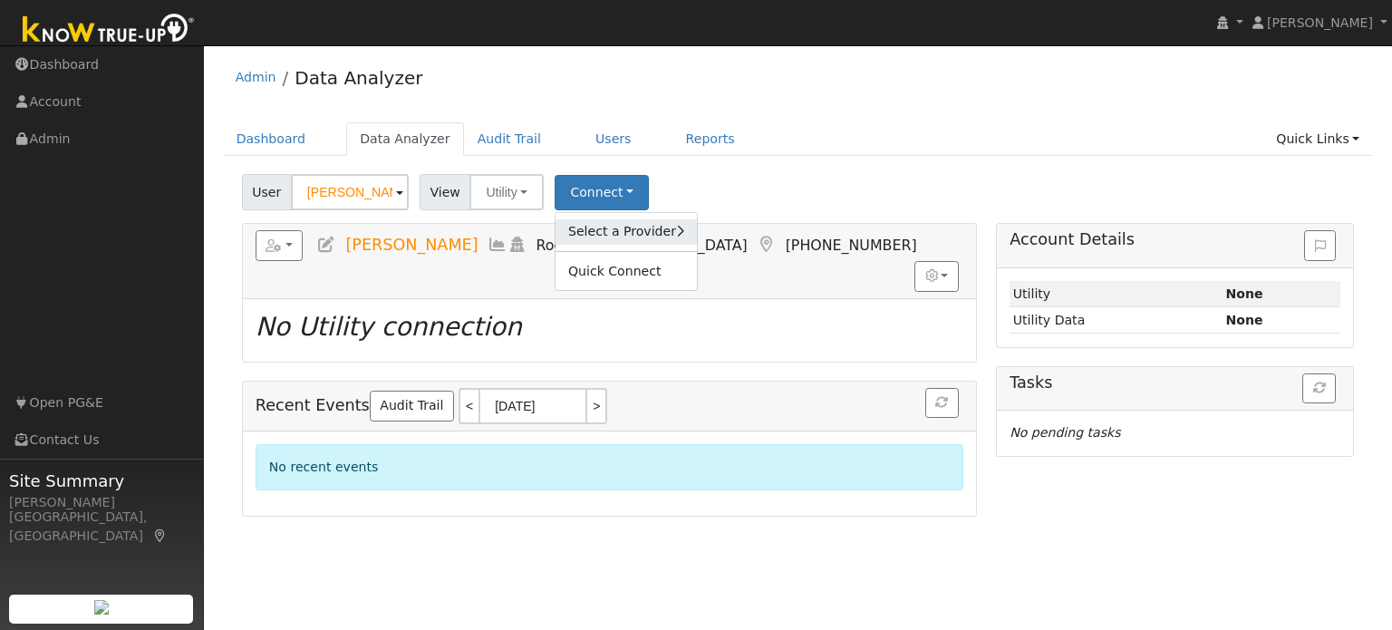
click at [616, 236] on link "Select a Provider" at bounding box center [626, 231] width 141 height 25
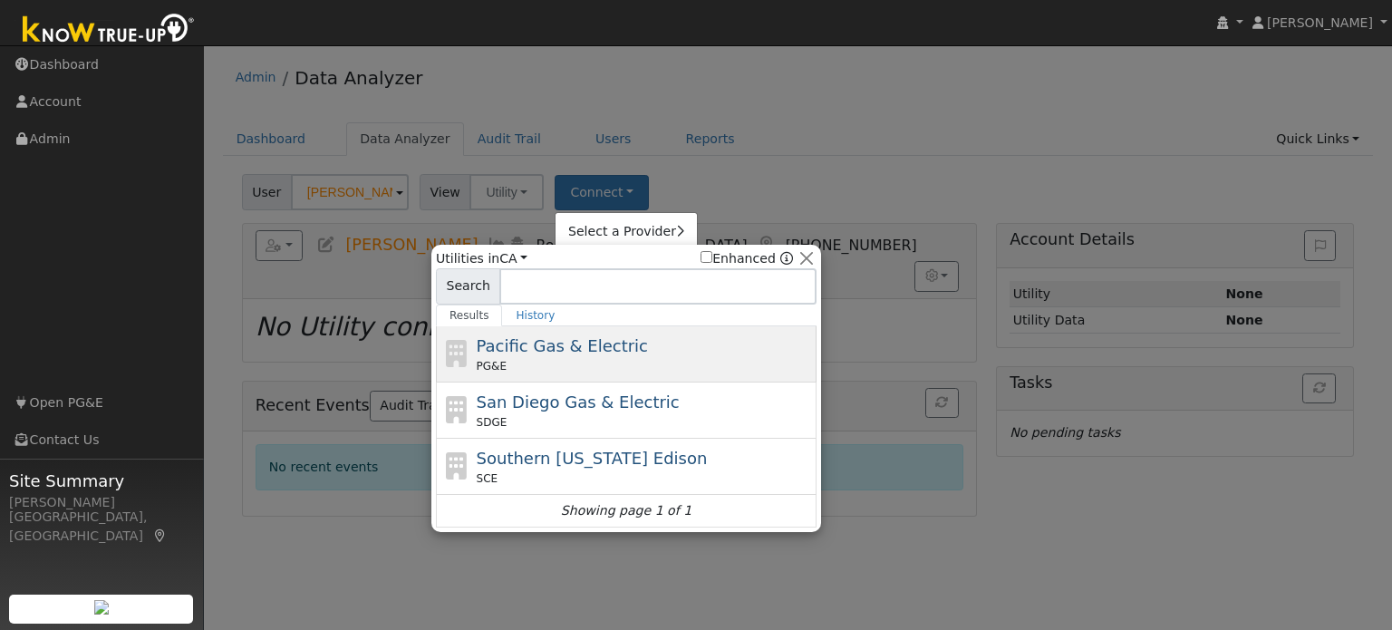
click at [603, 348] on span "Pacific Gas & Electric" at bounding box center [562, 345] width 171 height 19
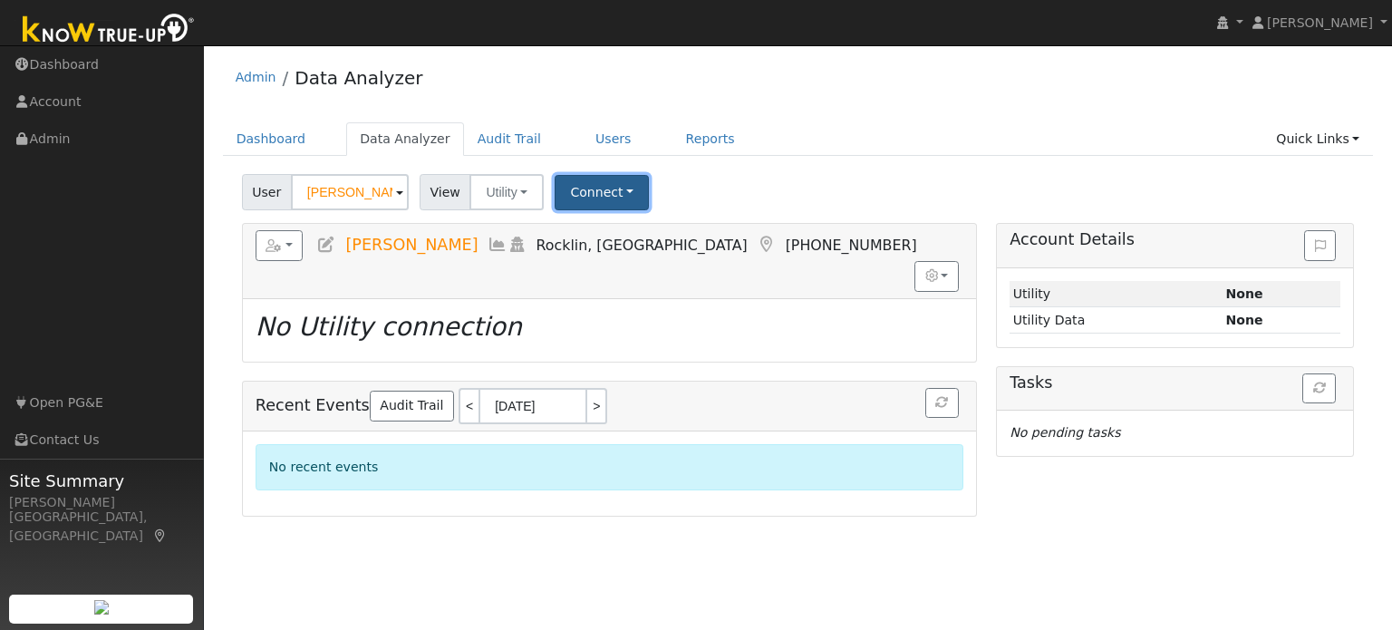
click at [586, 188] on button "Connect" at bounding box center [602, 192] width 94 height 35
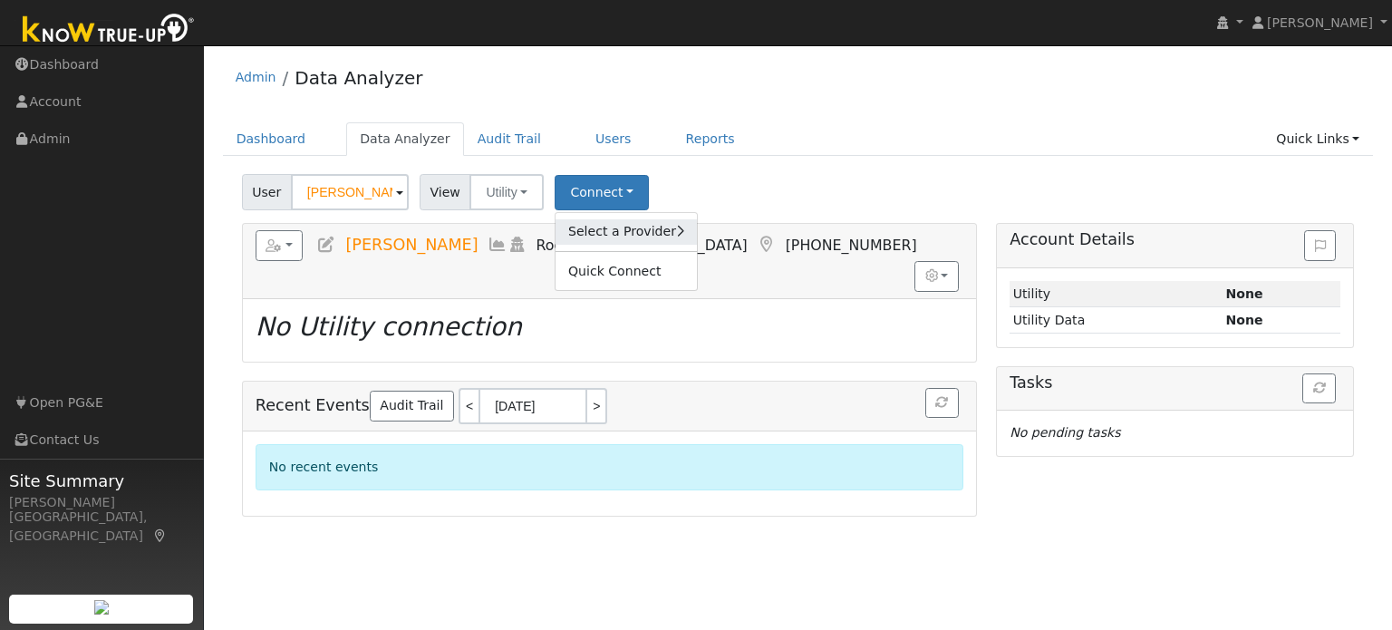
click at [604, 227] on link "Select a Provider" at bounding box center [626, 231] width 141 height 25
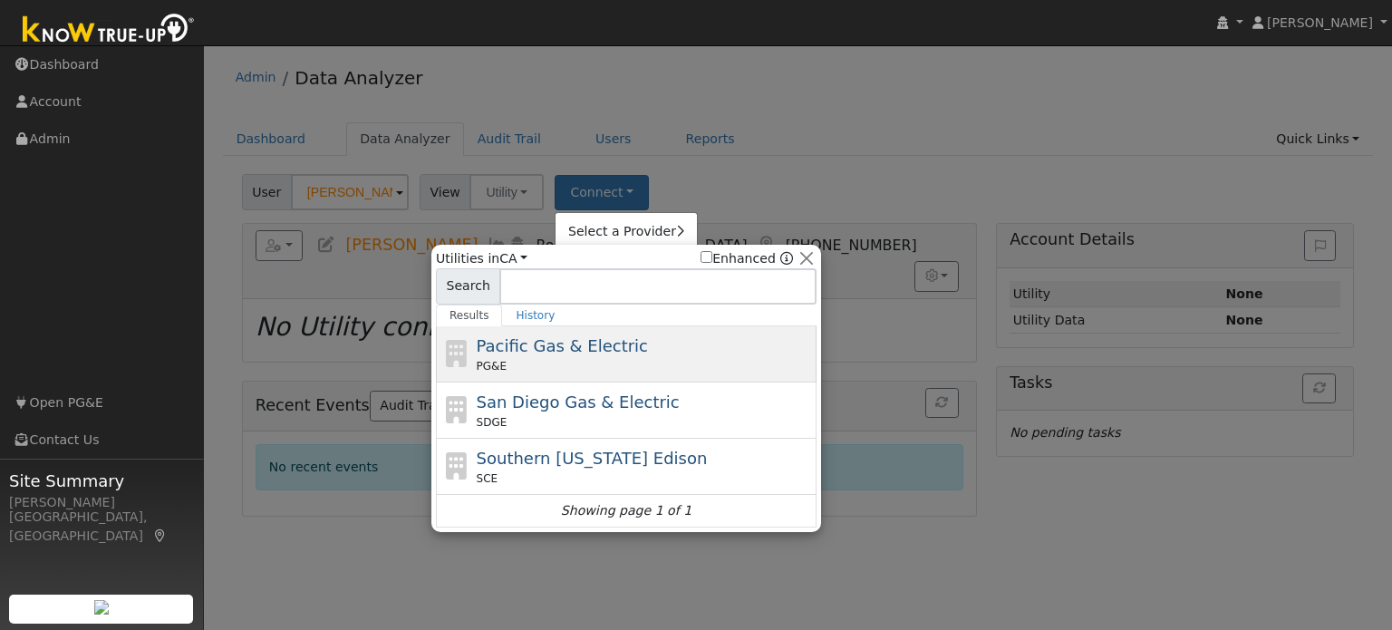
click at [609, 351] on div "Pacific Gas & Electric PG&E" at bounding box center [645, 354] width 336 height 41
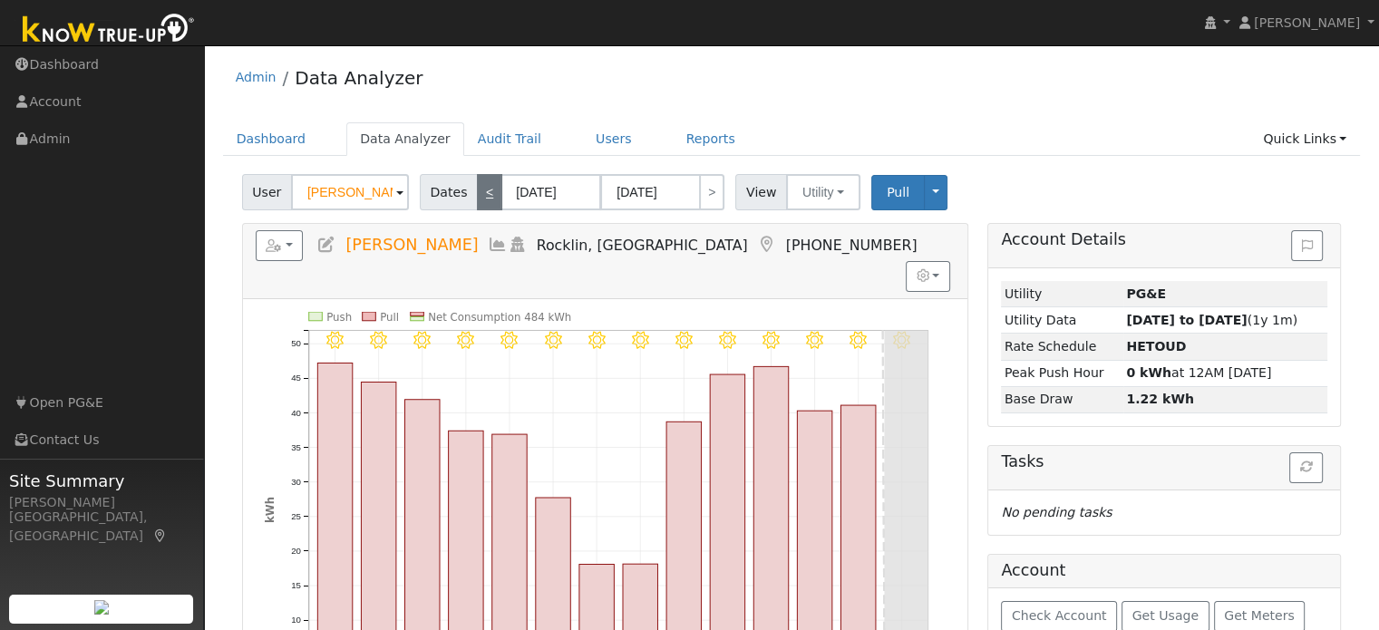
click at [480, 197] on link "<" at bounding box center [489, 192] width 25 height 36
type input "08/09/2025"
type input "08/22/2025"
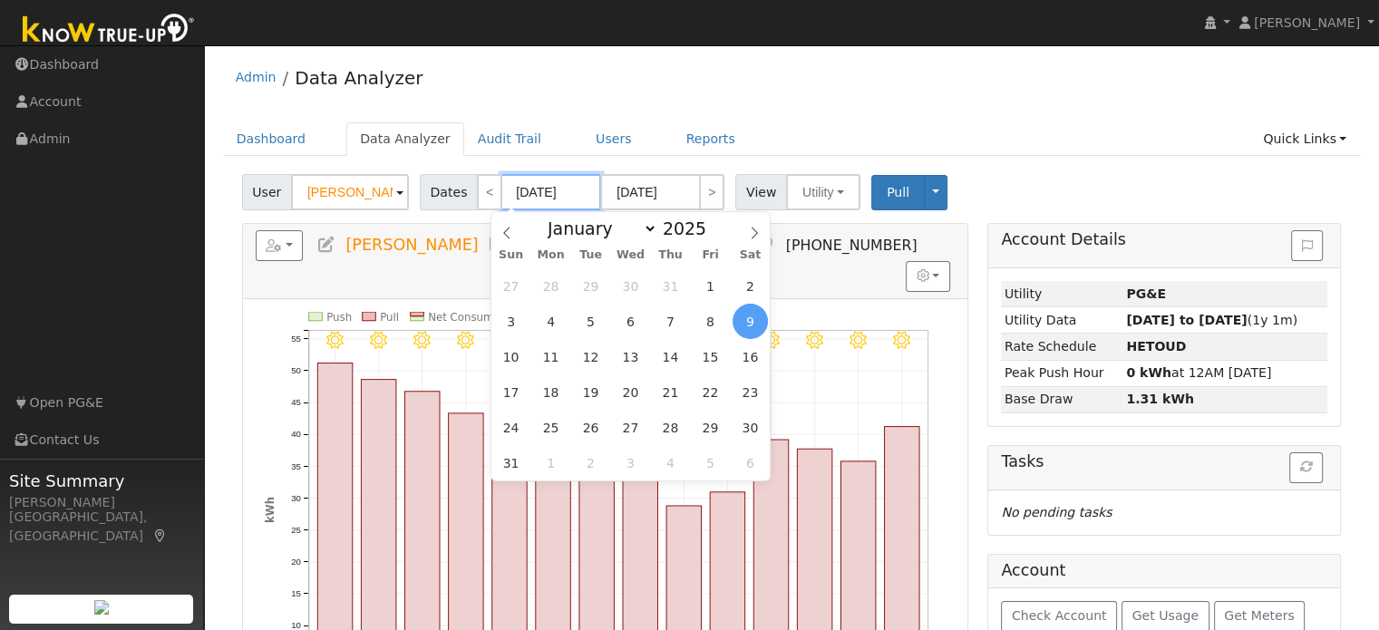
click at [536, 188] on input "08/09/2025" at bounding box center [551, 192] width 100 height 36
click at [721, 279] on span "1" at bounding box center [709, 285] width 35 height 35
type input "[DATE]"
type input "08/31/2025"
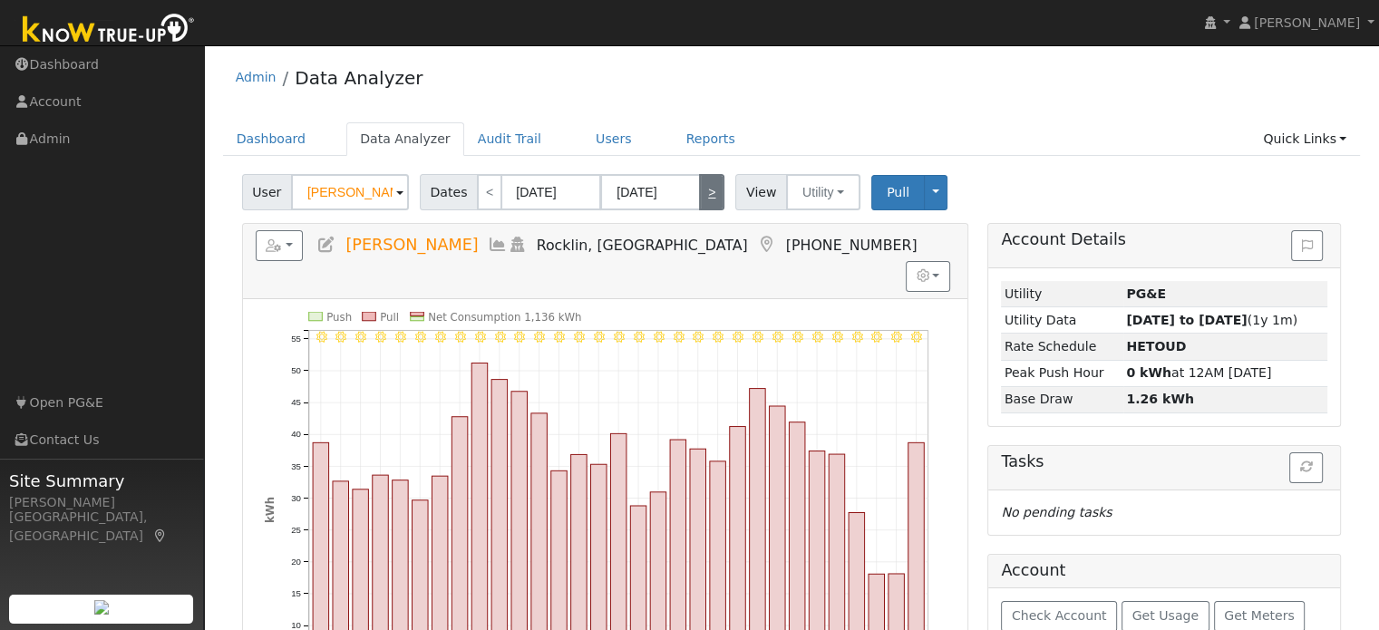
click at [699, 201] on link ">" at bounding box center [711, 192] width 25 height 36
type input "09/01/2025"
type input "09/30/2025"
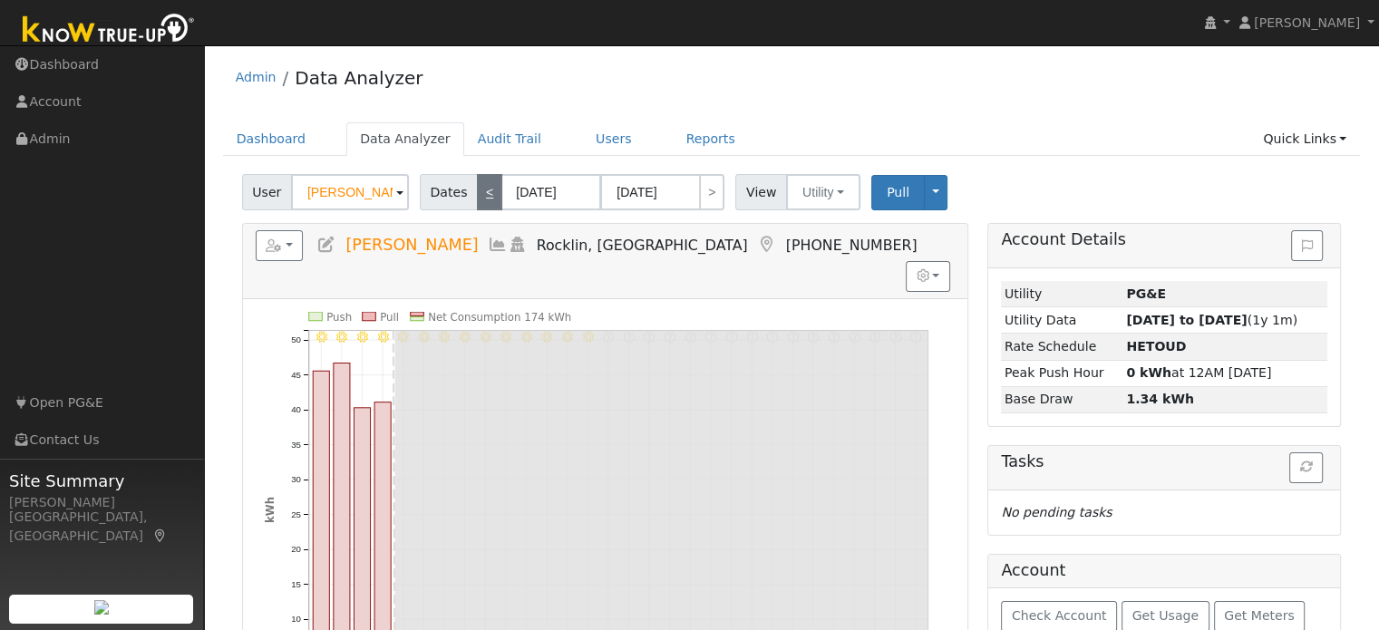
click at [477, 202] on link "<" at bounding box center [489, 192] width 25 height 36
type input "[DATE]"
type input "08/31/2025"
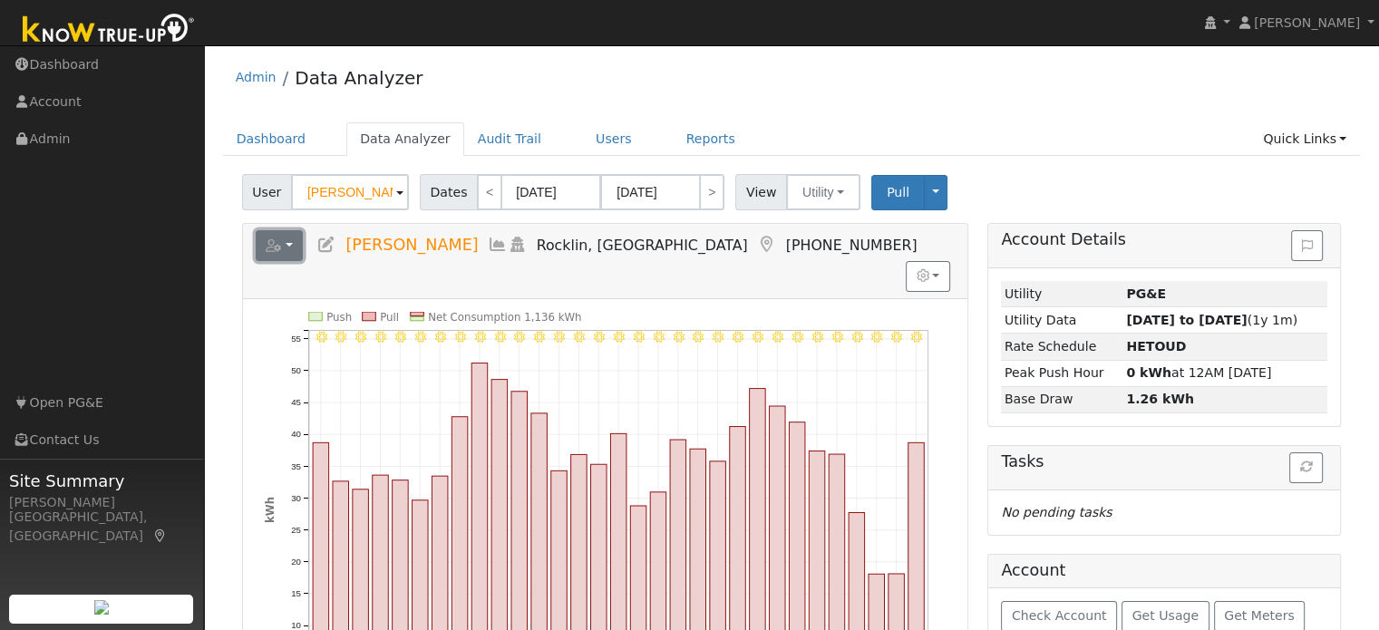
click at [277, 248] on icon "button" at bounding box center [274, 245] width 16 height 13
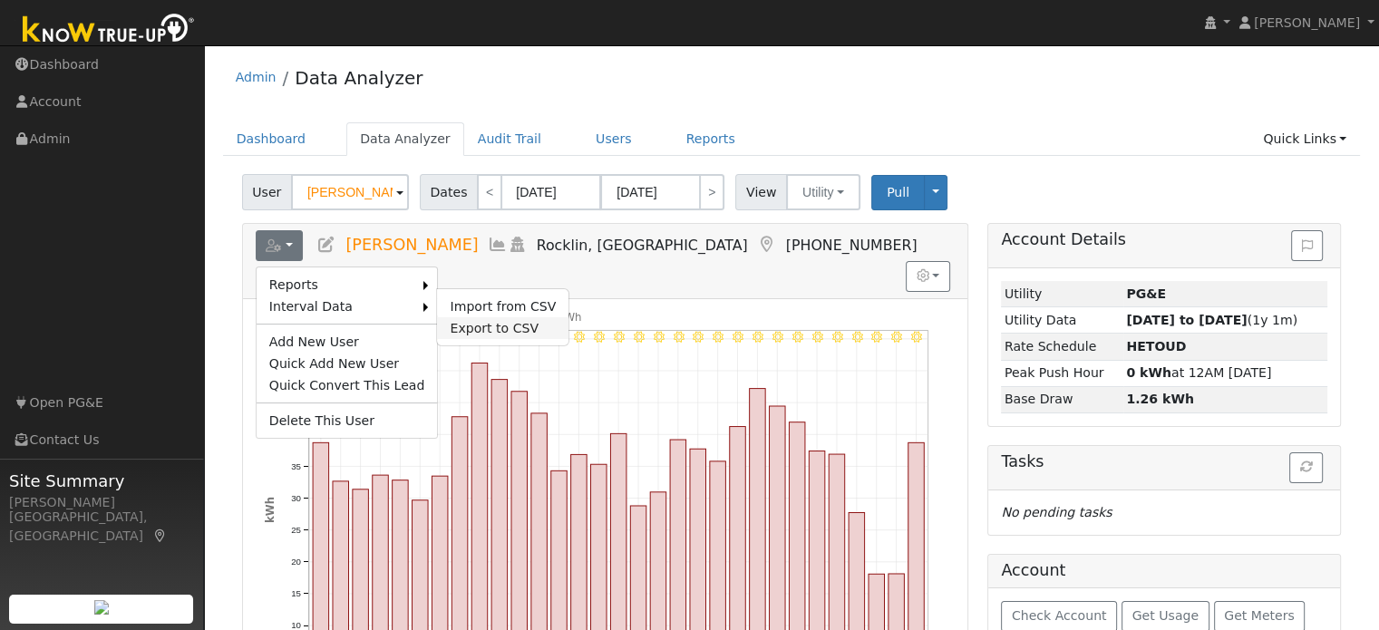
click at [462, 324] on link "Export to CSV" at bounding box center [502, 328] width 131 height 22
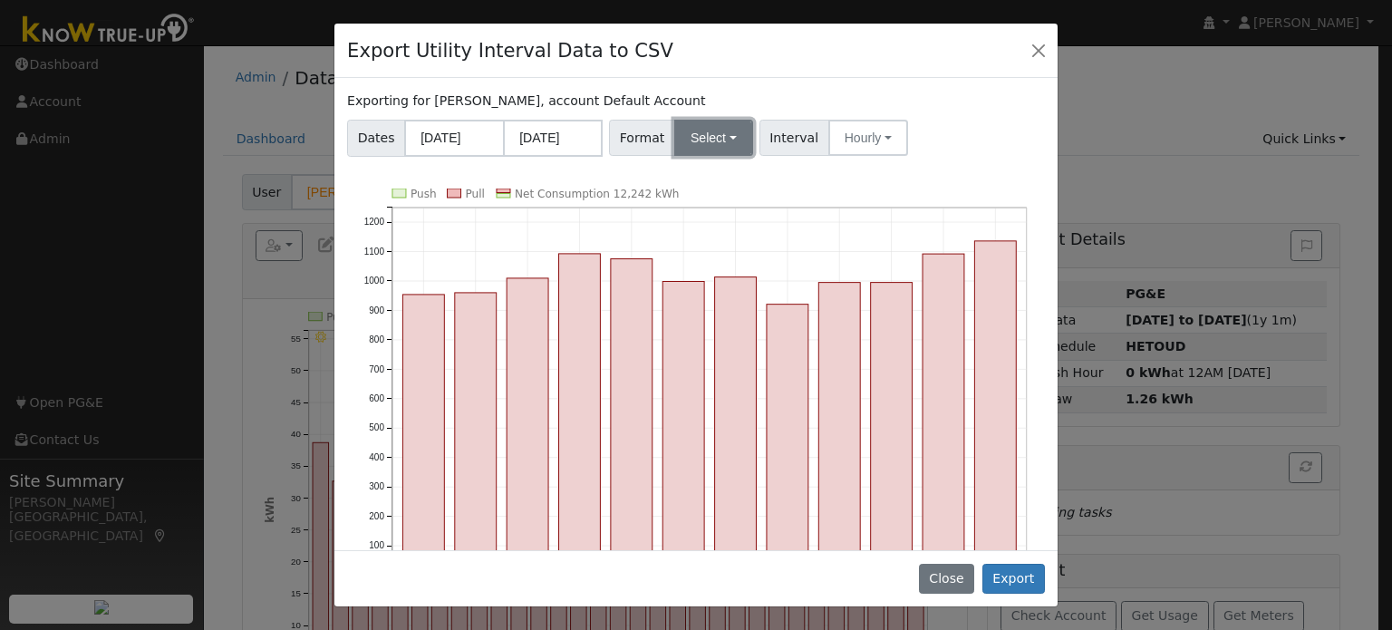
click at [707, 131] on button "Select" at bounding box center [713, 138] width 79 height 36
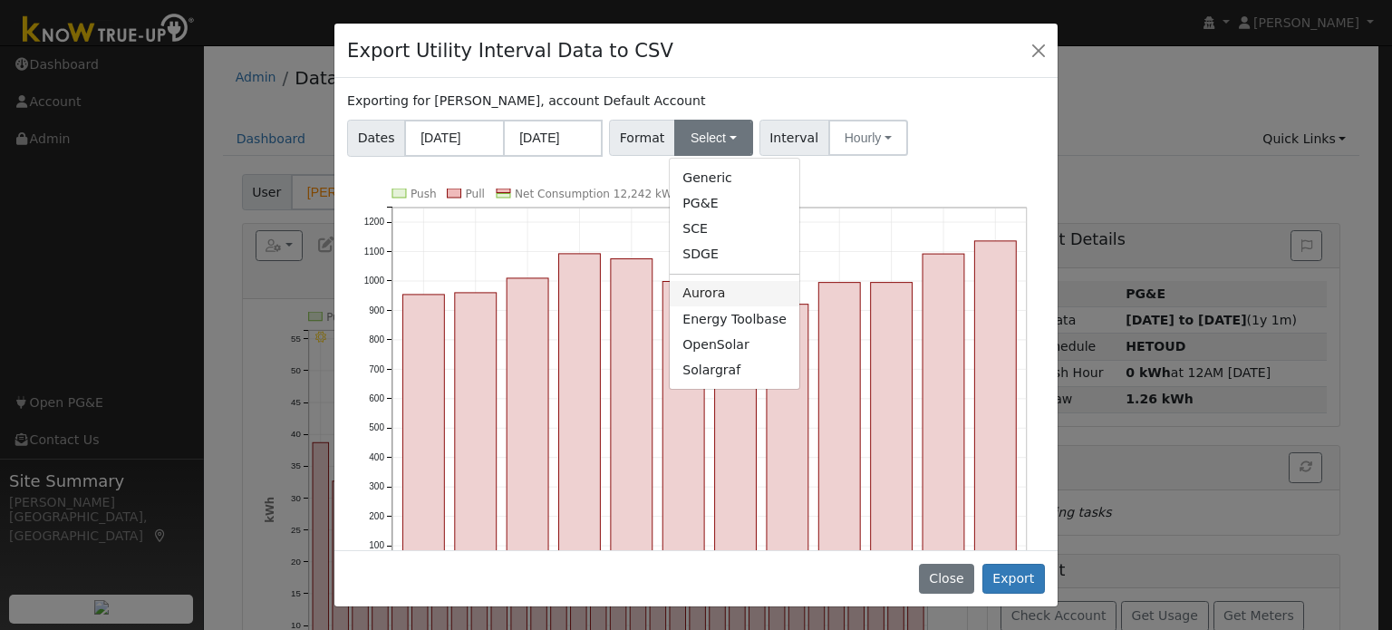
click at [715, 299] on link "Aurora" at bounding box center [735, 293] width 130 height 25
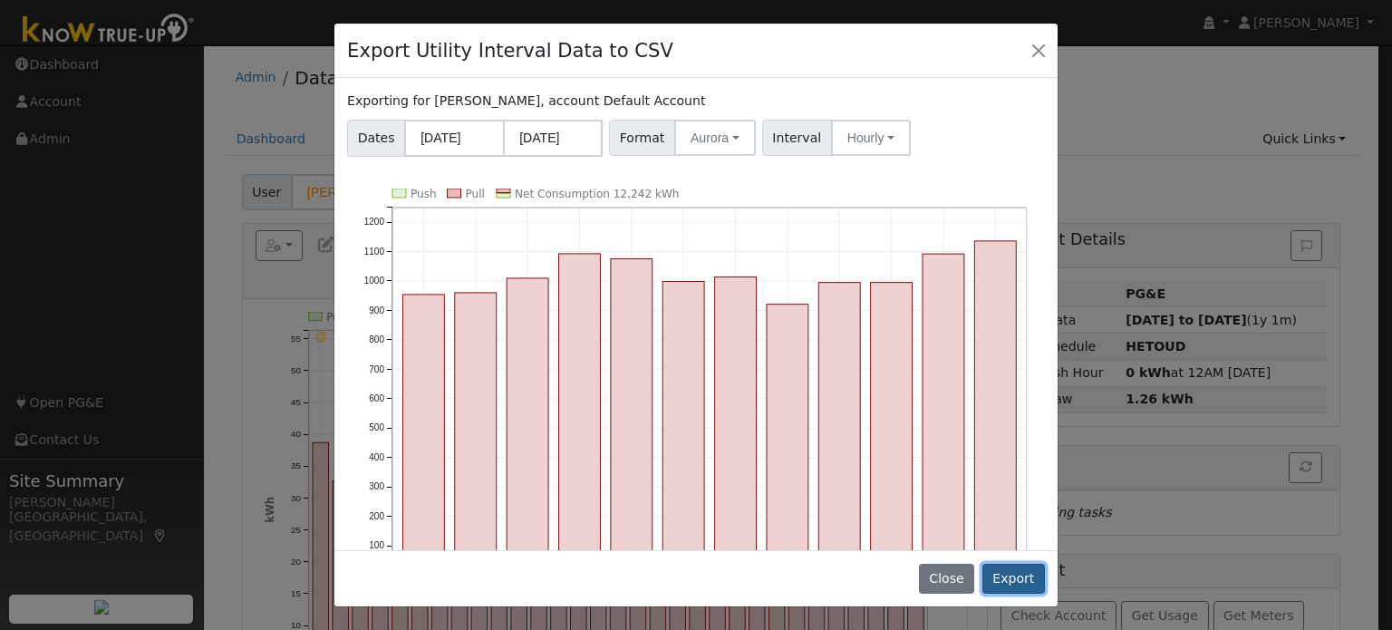
click at [1016, 583] on button "Export" at bounding box center [1014, 579] width 63 height 31
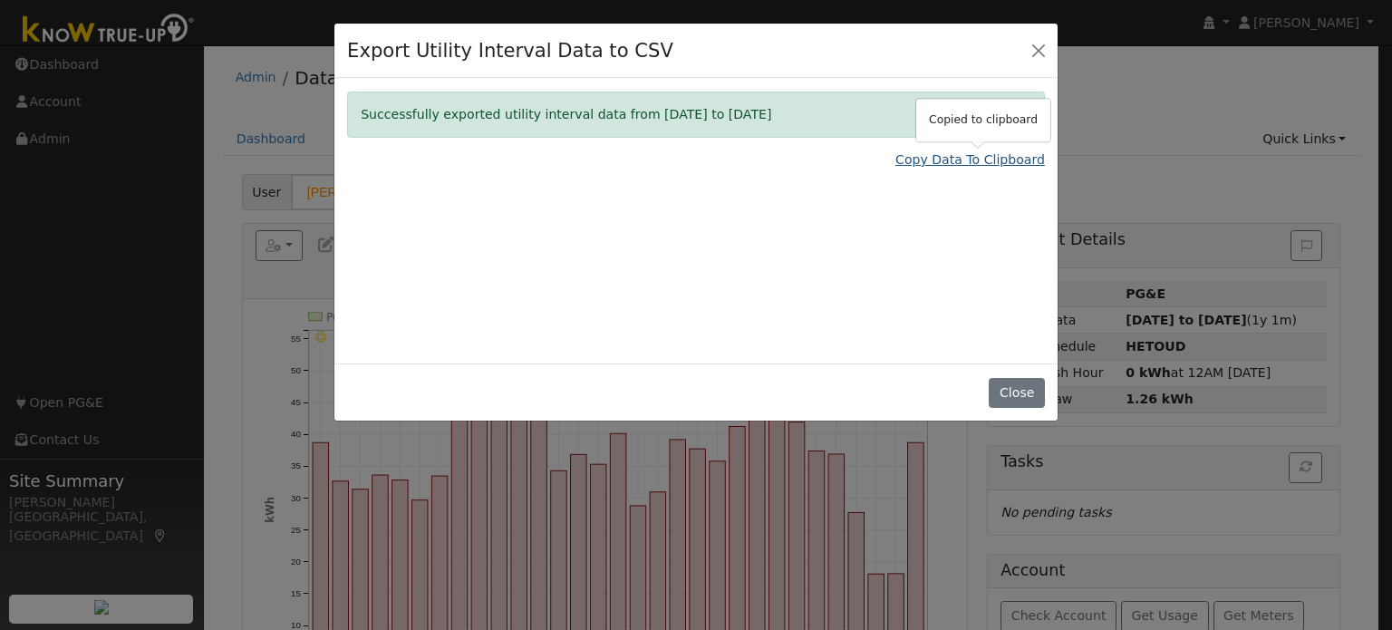
click at [969, 162] on link "Copy Data To Clipboard" at bounding box center [970, 159] width 150 height 19
click at [1040, 57] on button "Close" at bounding box center [1038, 49] width 25 height 25
